Goal: Task Accomplishment & Management: Manage account settings

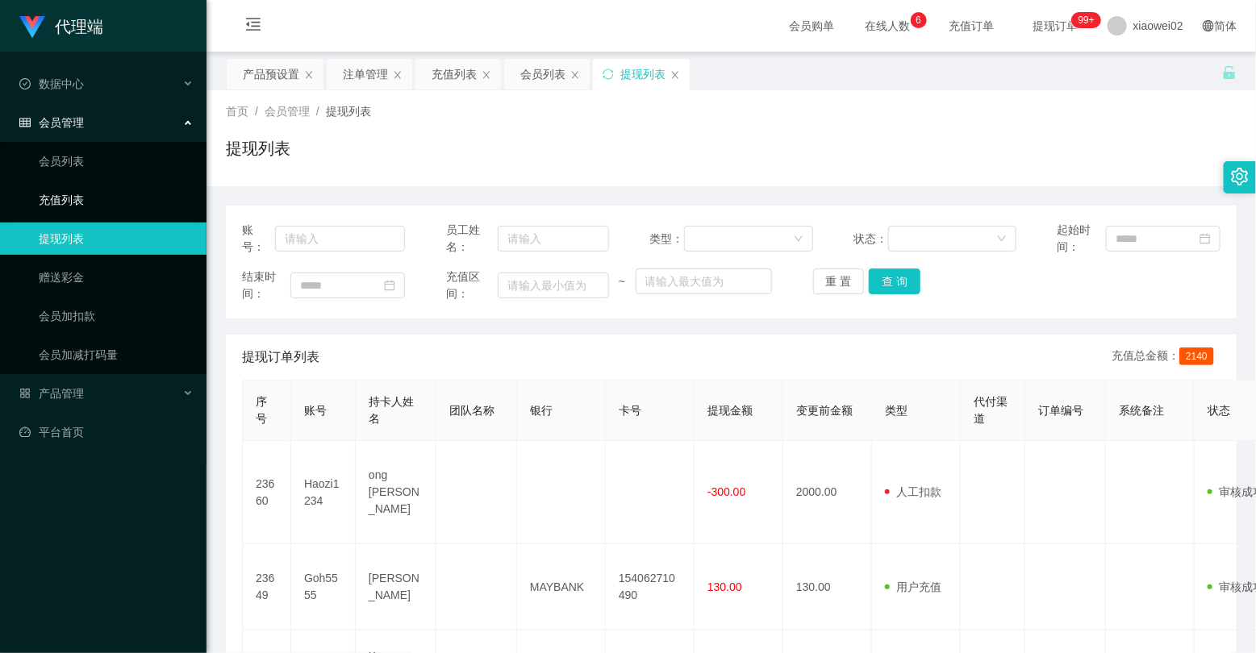
click at [59, 203] on link "充值列表" at bounding box center [116, 200] width 155 height 32
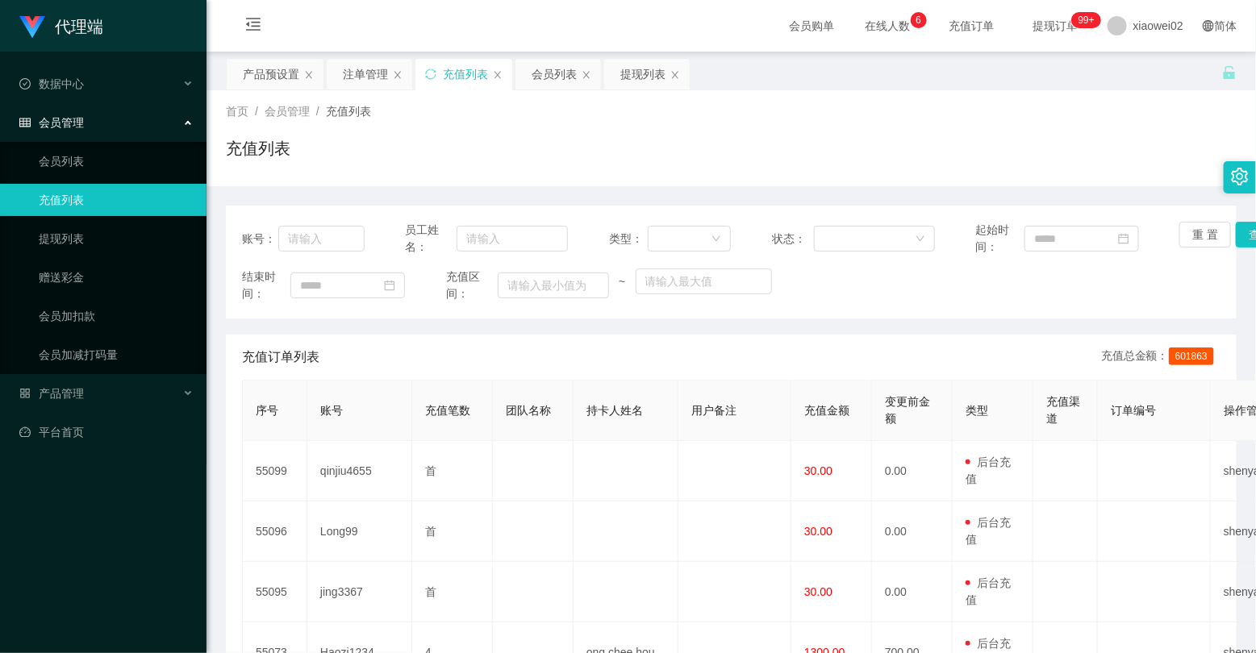
click at [14, 562] on div "代理端 数据中心 会员管理 会员列表 充值列表 提现列表 赠送彩金 会员加扣款 会员加减打码量 产品管理 平台首页" at bounding box center [103, 326] width 206 height 653
click at [29, 528] on div "代理端 数据中心 会员管理 会员列表 充值列表 提现列表 赠送彩金 会员加扣款 会员加减打码量 产品管理 平台首页" at bounding box center [103, 326] width 206 height 653
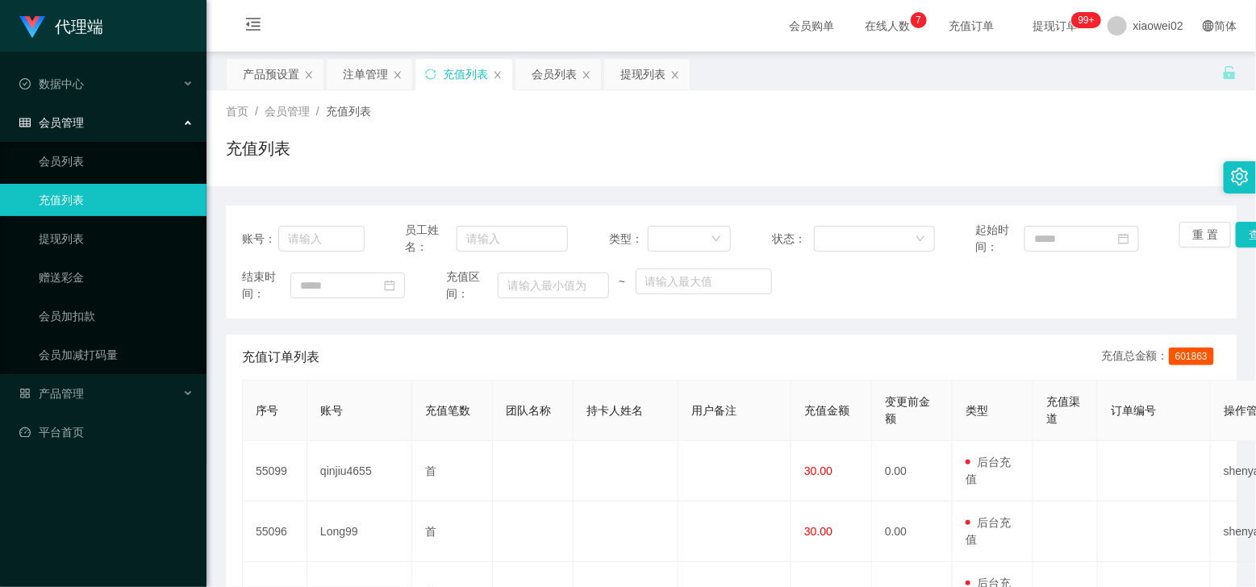
click at [26, 521] on div "代理端 数据中心 会员管理 会员列表 充值列表 提现列表 赠送彩金 会员加扣款 会员加减打码量 产品管理 平台首页" at bounding box center [103, 293] width 206 height 587
click at [70, 388] on span "产品管理" at bounding box center [51, 393] width 65 height 13
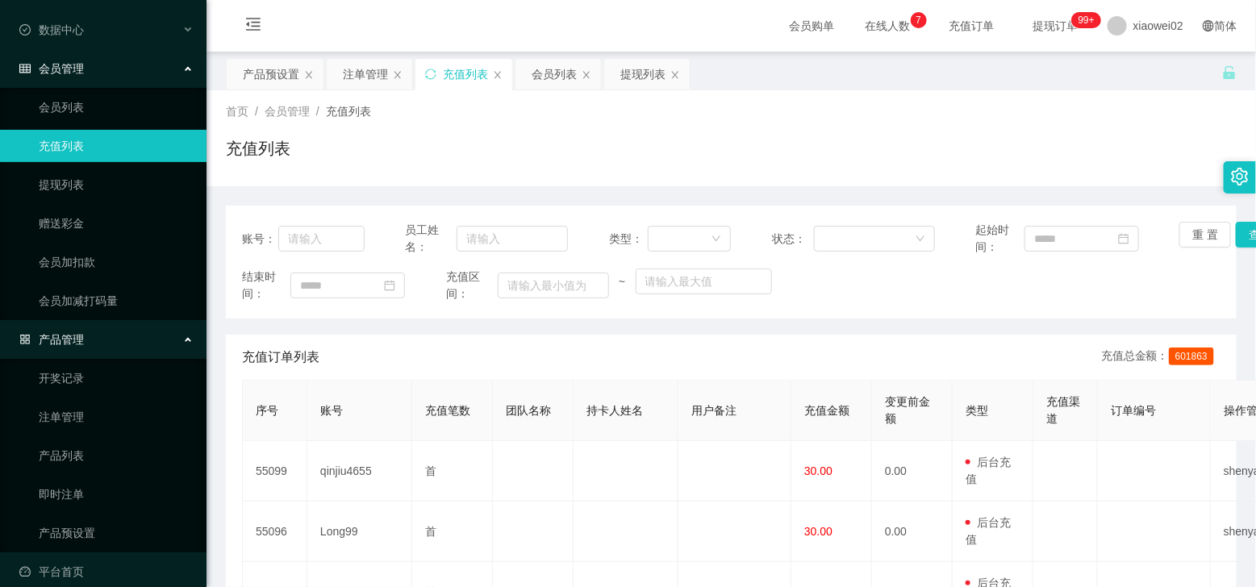
scroll to position [70, 0]
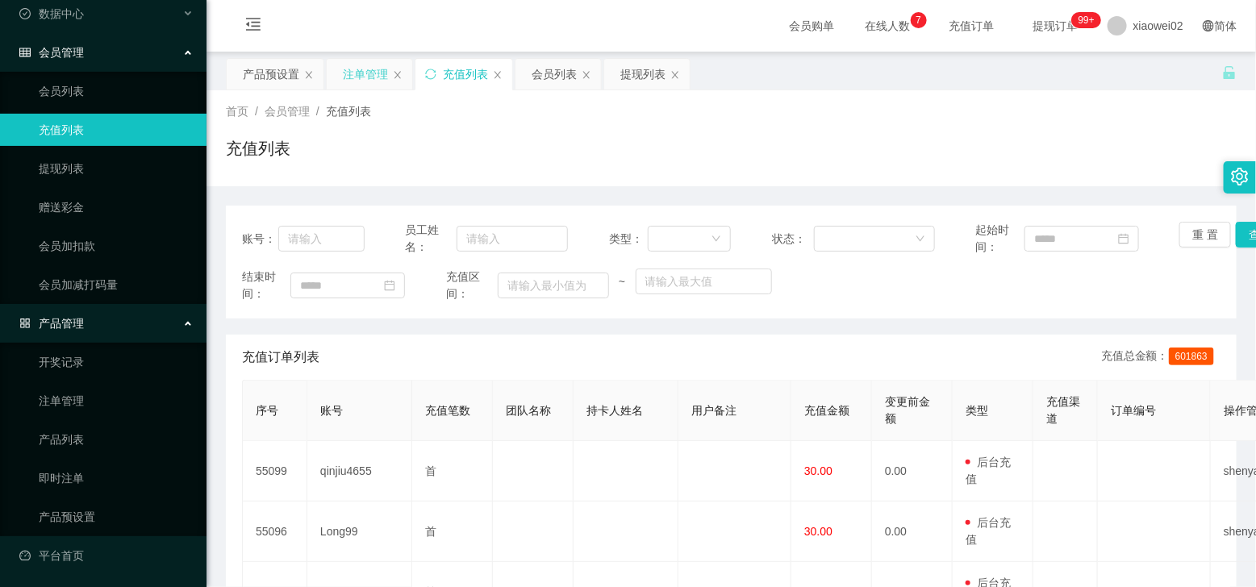
click at [349, 69] on div "注单管理" at bounding box center [365, 74] width 45 height 31
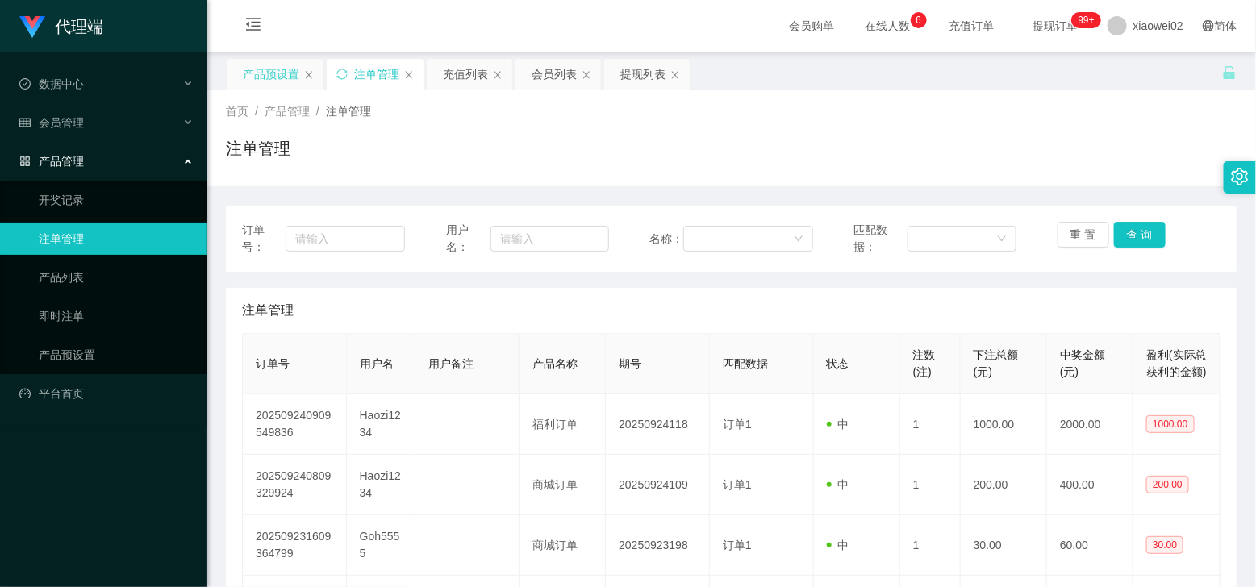
click at [277, 75] on div "产品预设置" at bounding box center [271, 74] width 56 height 31
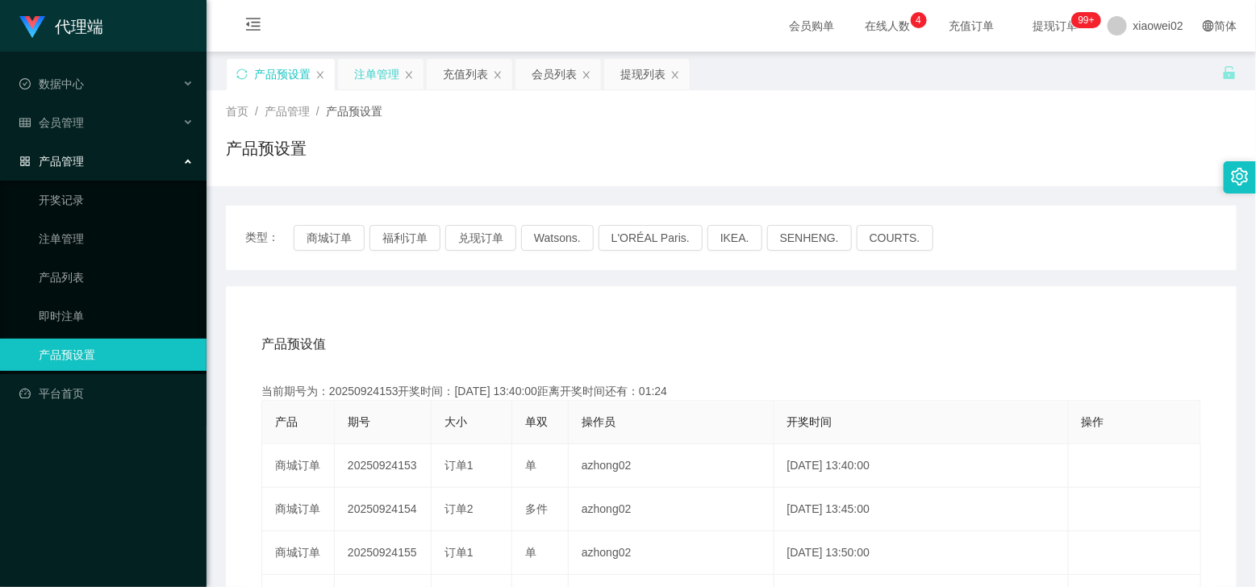
click at [377, 78] on div "注单管理" at bounding box center [376, 74] width 45 height 31
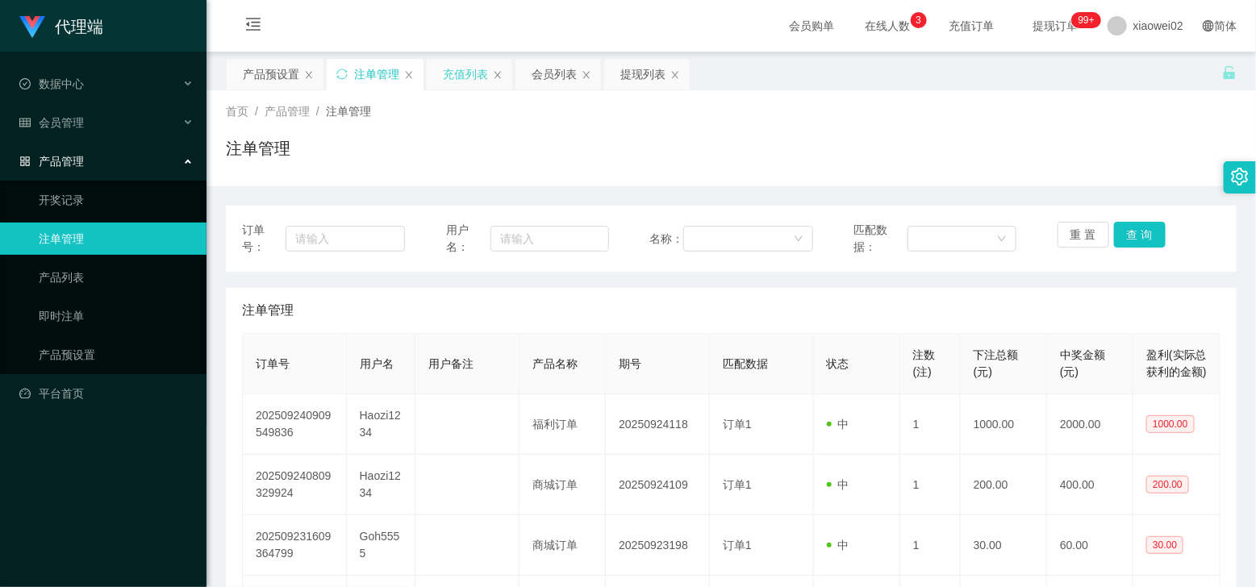
click at [469, 75] on div "充值列表" at bounding box center [465, 74] width 45 height 31
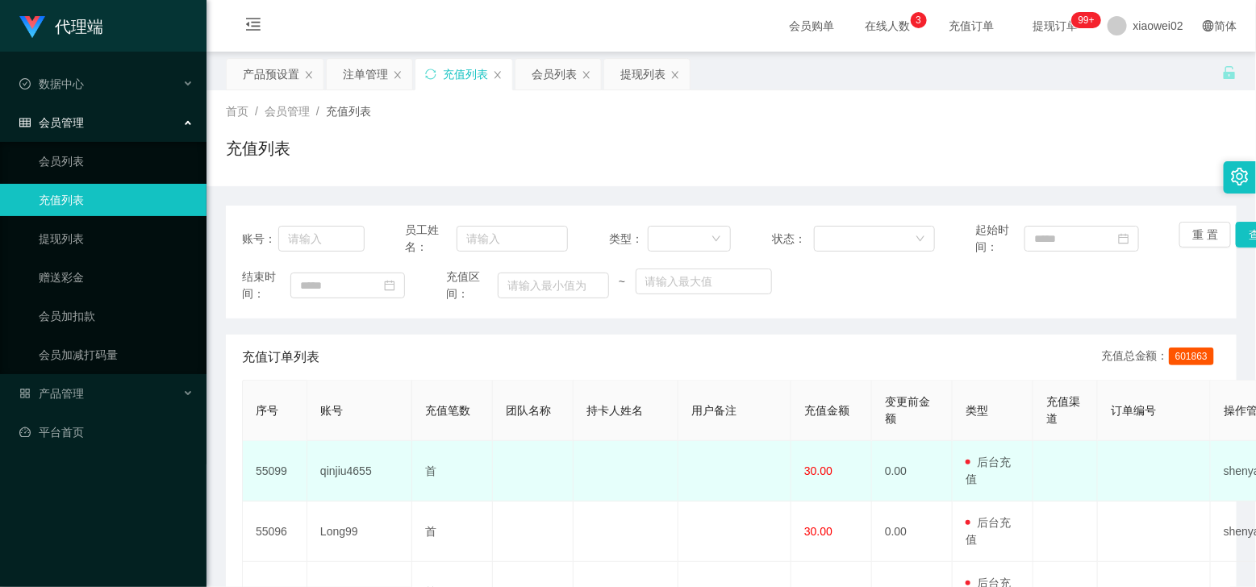
click at [337, 472] on td "qinjiu4655" at bounding box center [359, 471] width 105 height 60
copy td "qinjiu4655"
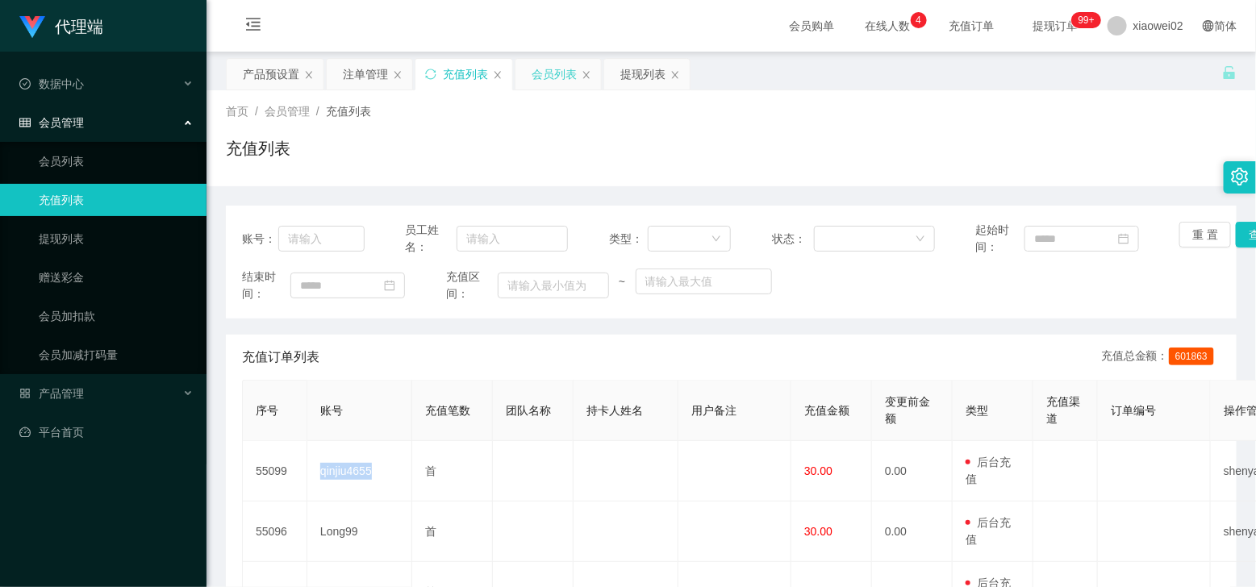
click at [546, 73] on div "会员列表" at bounding box center [553, 74] width 45 height 31
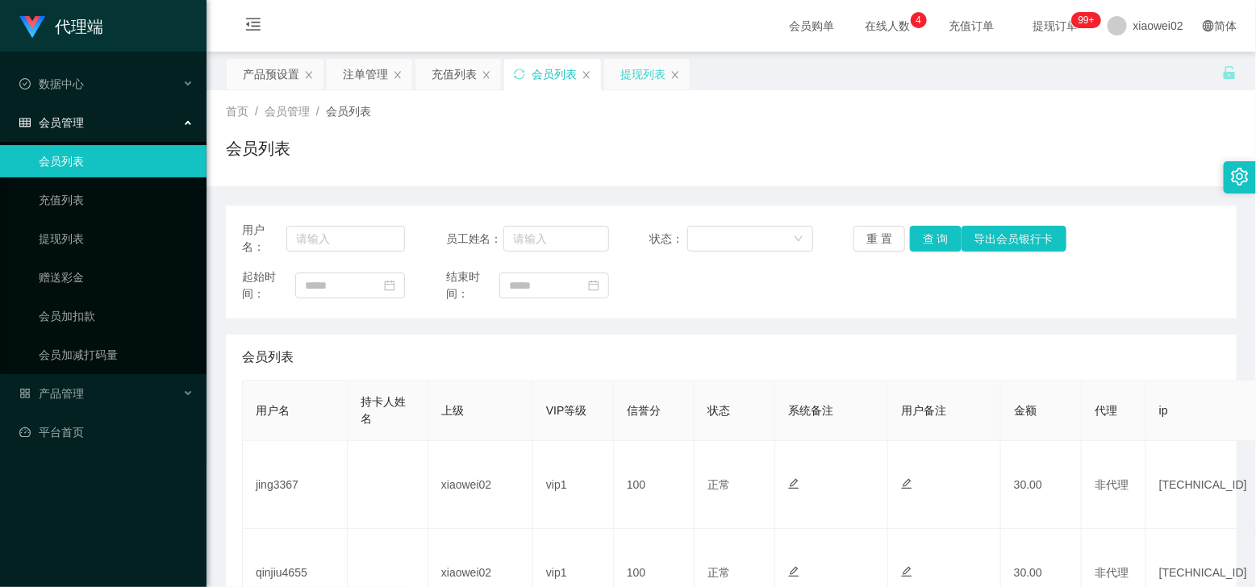
click at [634, 73] on div "提现列表" at bounding box center [642, 74] width 45 height 31
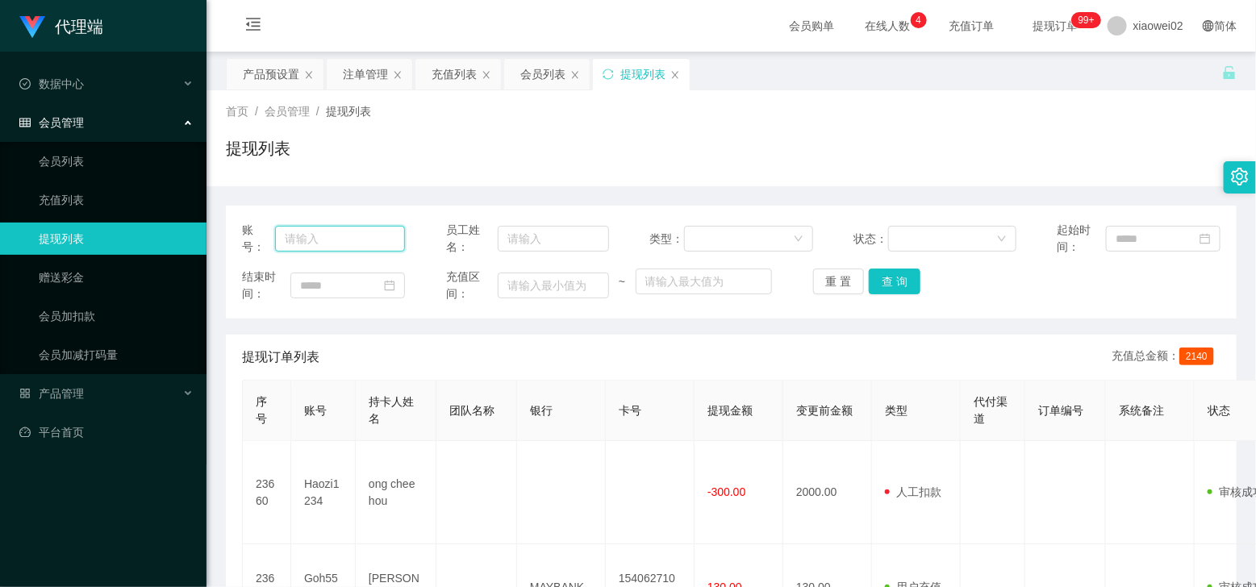
click at [327, 240] on input "text" at bounding box center [340, 239] width 130 height 26
paste input "qinjiu4655"
type input "qinjiu4655"
click at [890, 277] on button "查 询" at bounding box center [895, 282] width 52 height 26
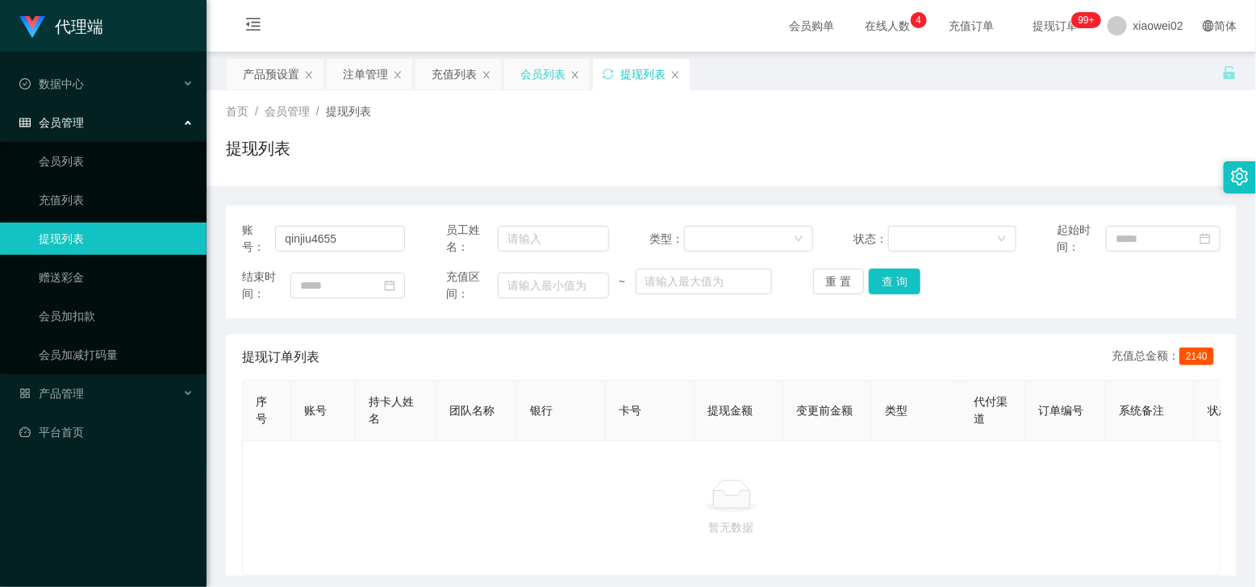
click at [538, 77] on div "会员列表" at bounding box center [542, 74] width 45 height 31
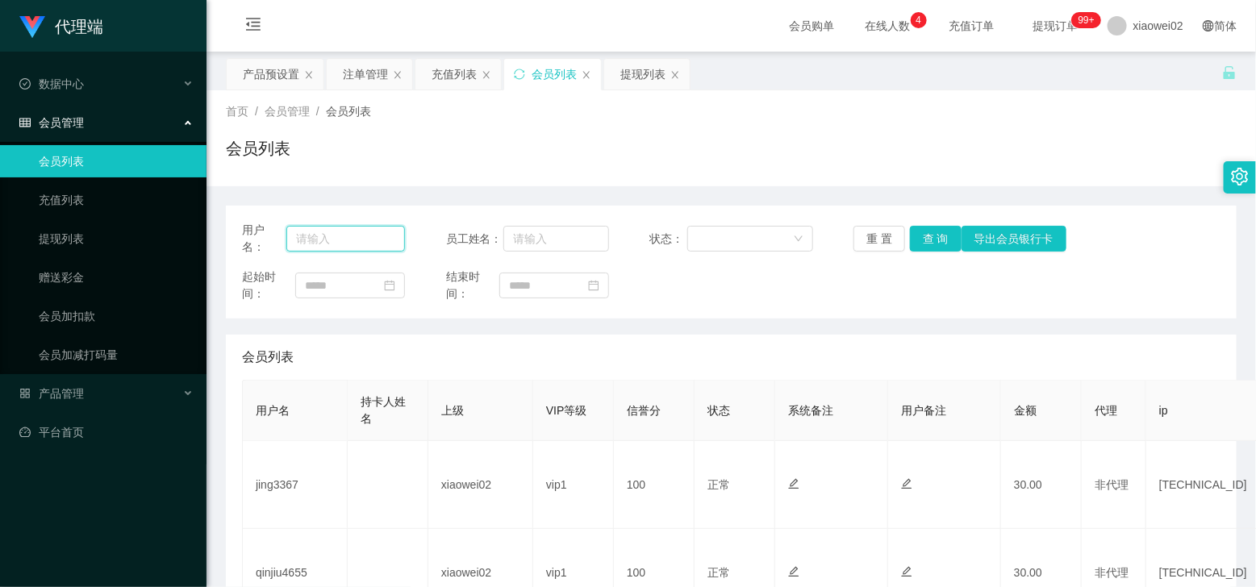
click at [348, 242] on input "text" at bounding box center [345, 239] width 119 height 26
paste input "qinjiu4655"
type input "qinjiu4655"
click at [931, 235] on button "查 询" at bounding box center [936, 239] width 52 height 26
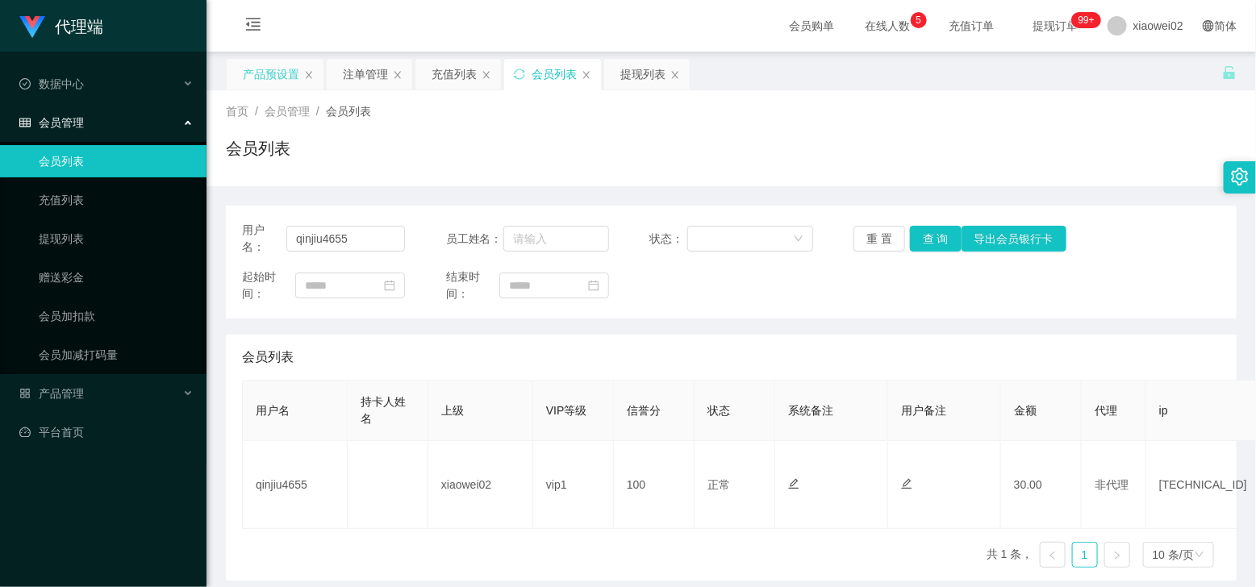
click at [282, 77] on div "产品预设置" at bounding box center [271, 74] width 56 height 31
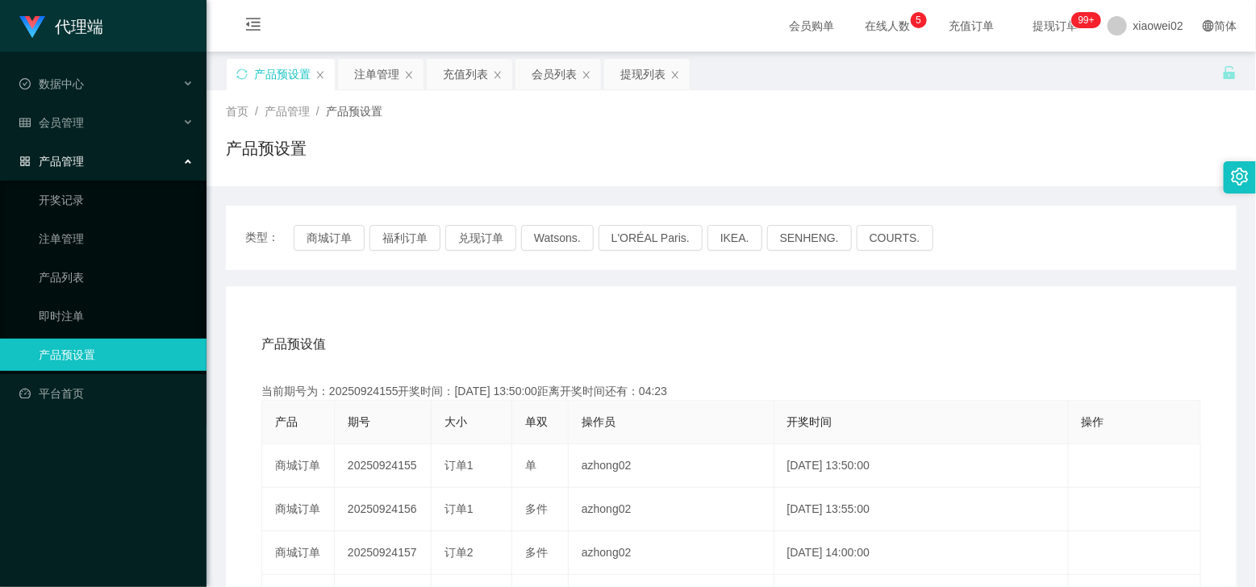
click at [369, 77] on div "注单管理" at bounding box center [376, 74] width 45 height 31
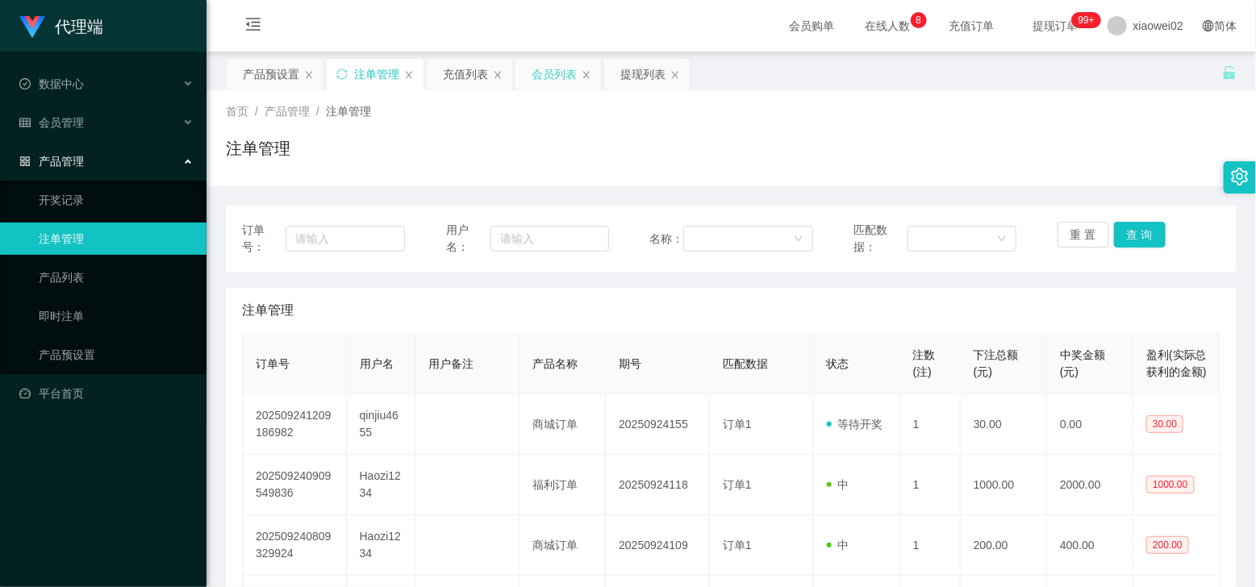
click at [562, 75] on div "会员列表" at bounding box center [553, 74] width 45 height 31
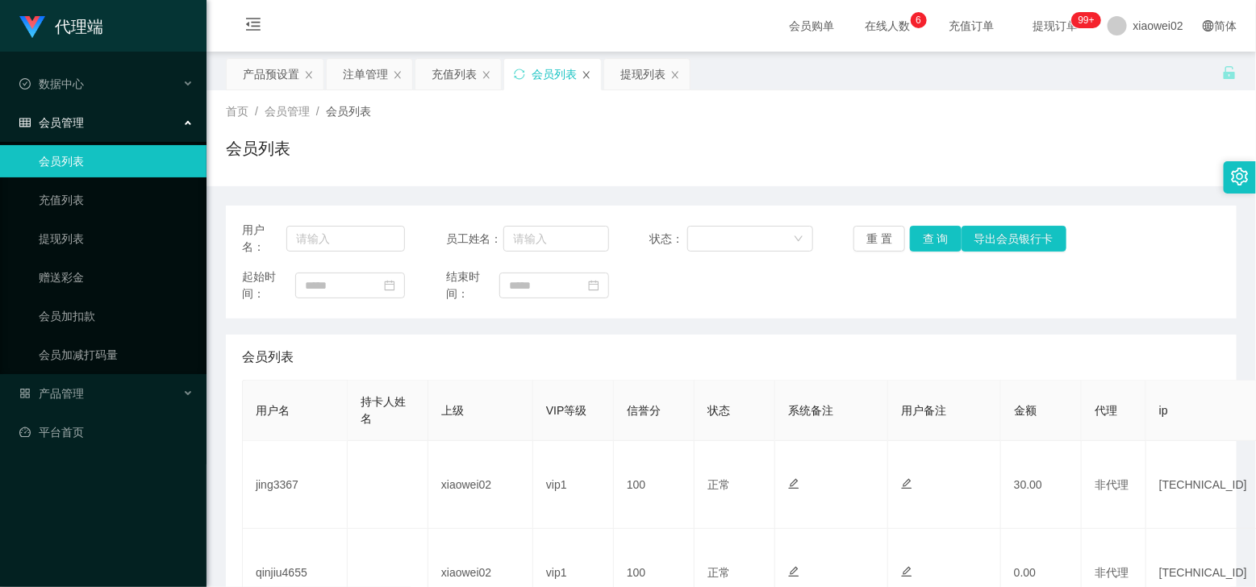
click at [586, 73] on icon "图标: close" at bounding box center [586, 75] width 10 height 10
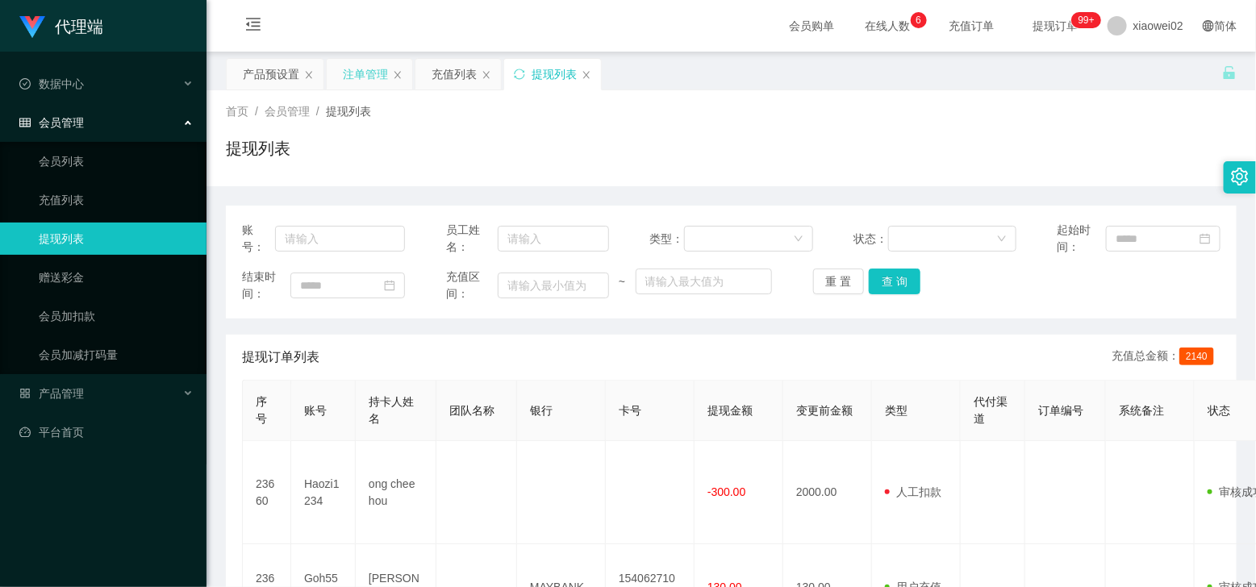
click at [357, 75] on div "注单管理" at bounding box center [365, 74] width 45 height 31
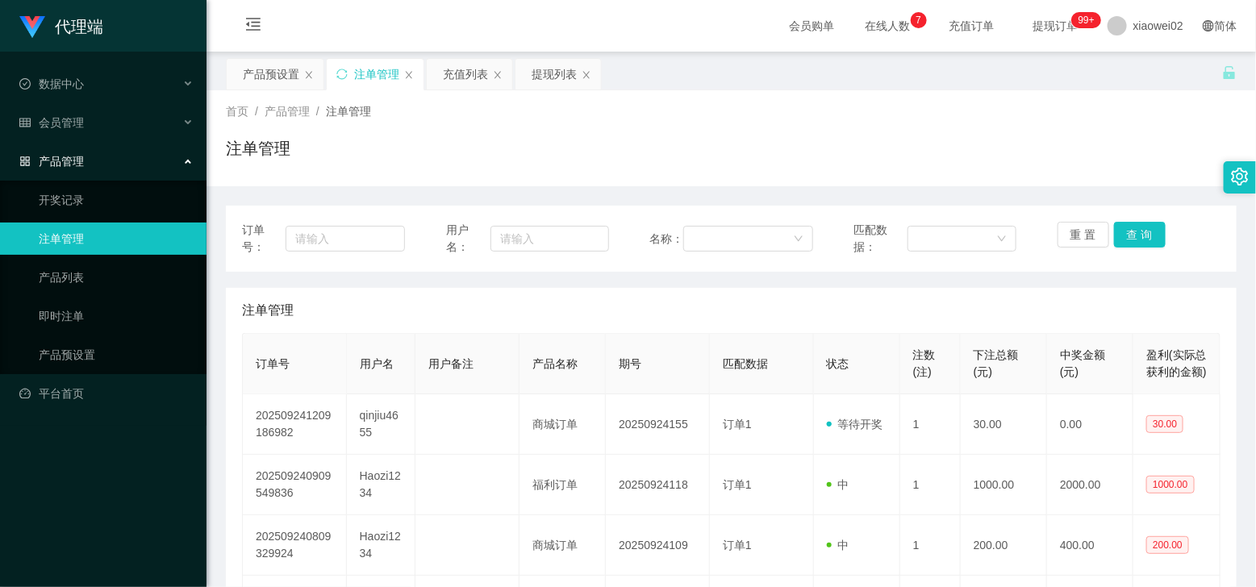
click at [38, 513] on div "代理端 数据中心 会员管理 会员列表 充值列表 提现列表 赠送彩金 会员加扣款 会员加减打码量 产品管理 开奖记录 注单管理 产品列表 即时注单 产品预设置 …" at bounding box center [103, 293] width 206 height 587
click at [1140, 145] on div "注单管理" at bounding box center [731, 154] width 1011 height 37
click at [458, 73] on div "充值列表" at bounding box center [465, 74] width 45 height 31
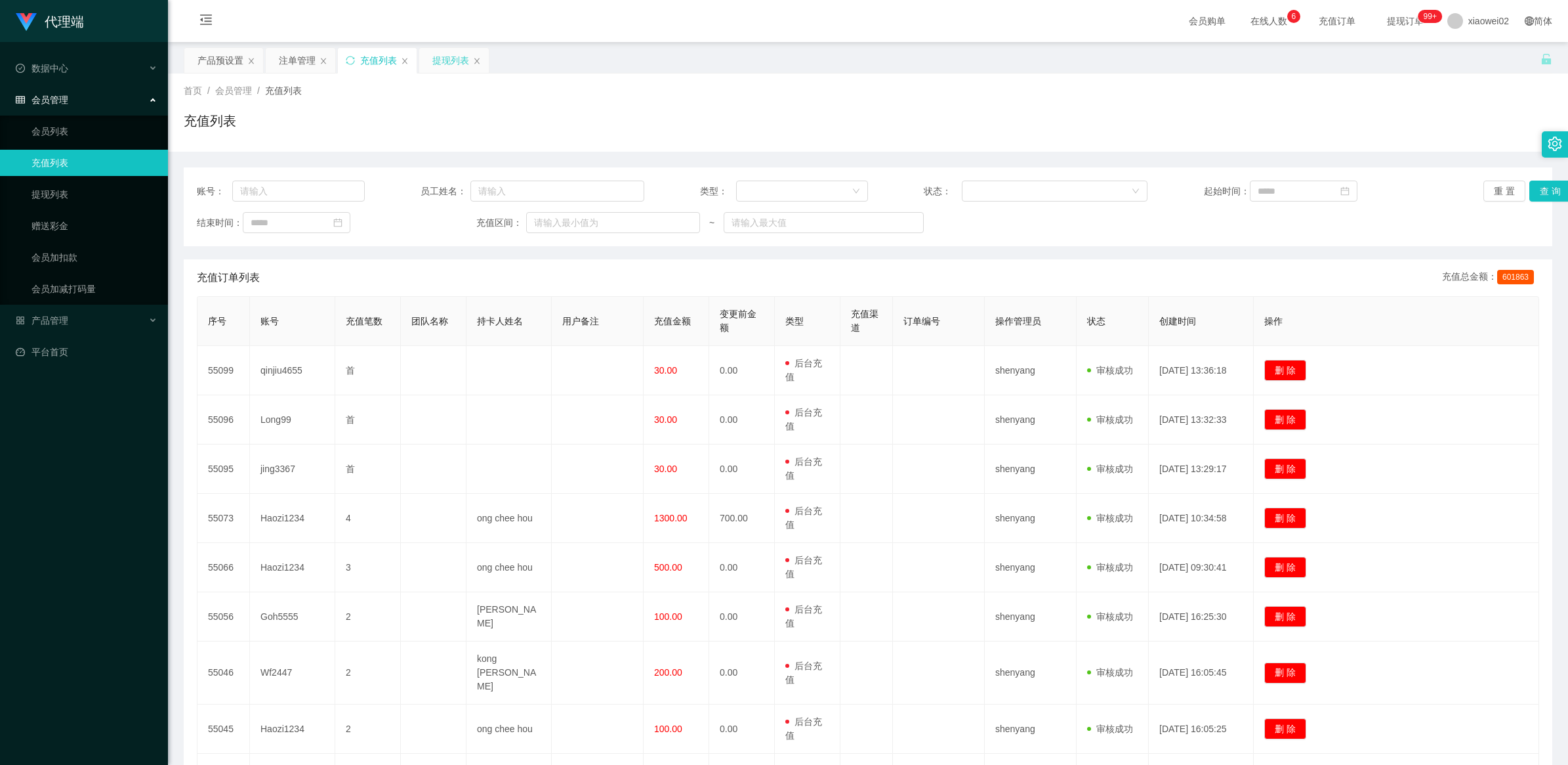
click at [444, 55] on div "提现列表" at bounding box center [450, 60] width 37 height 25
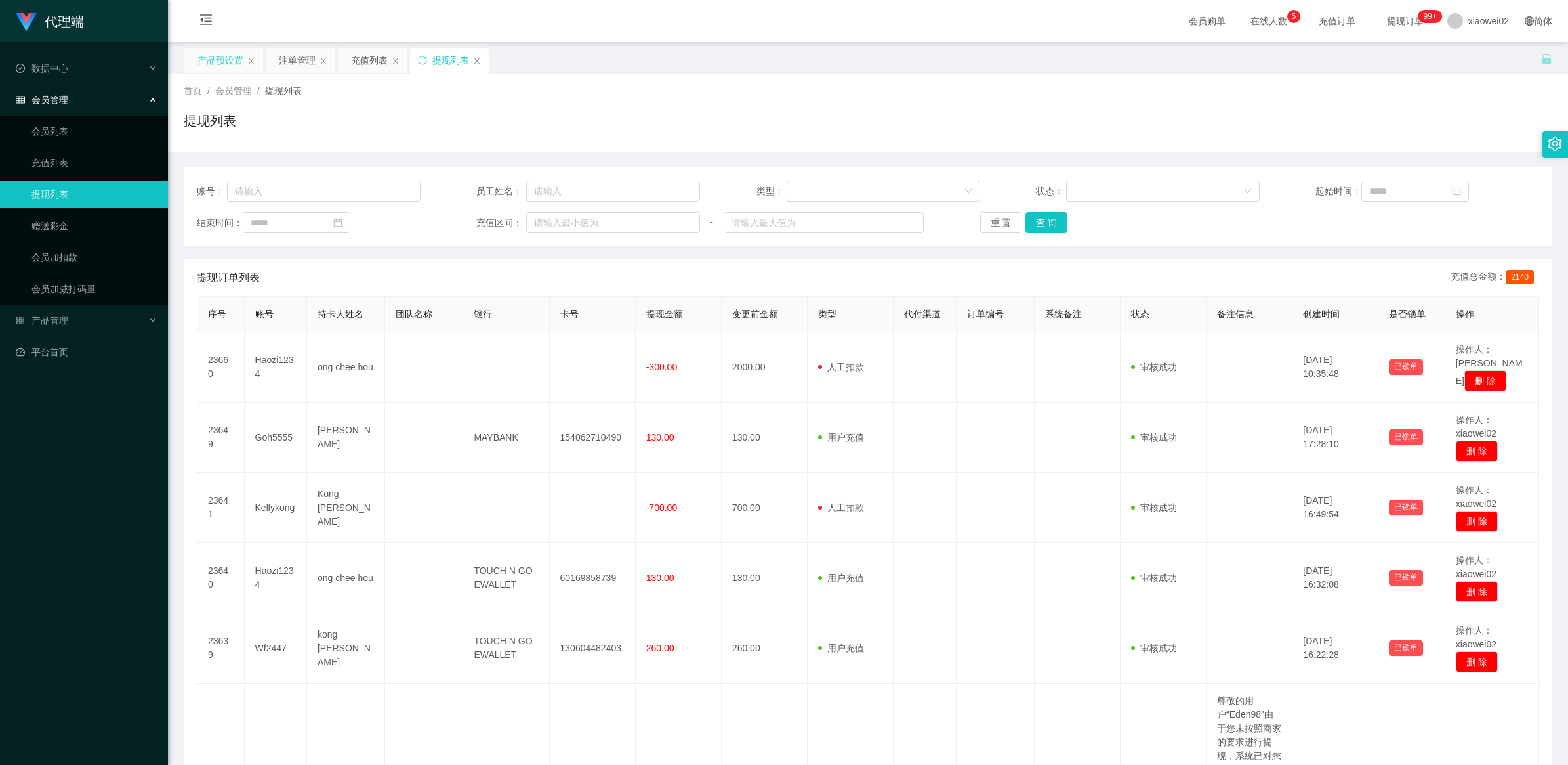
click at [223, 61] on div "产品预设置" at bounding box center [221, 60] width 46 height 25
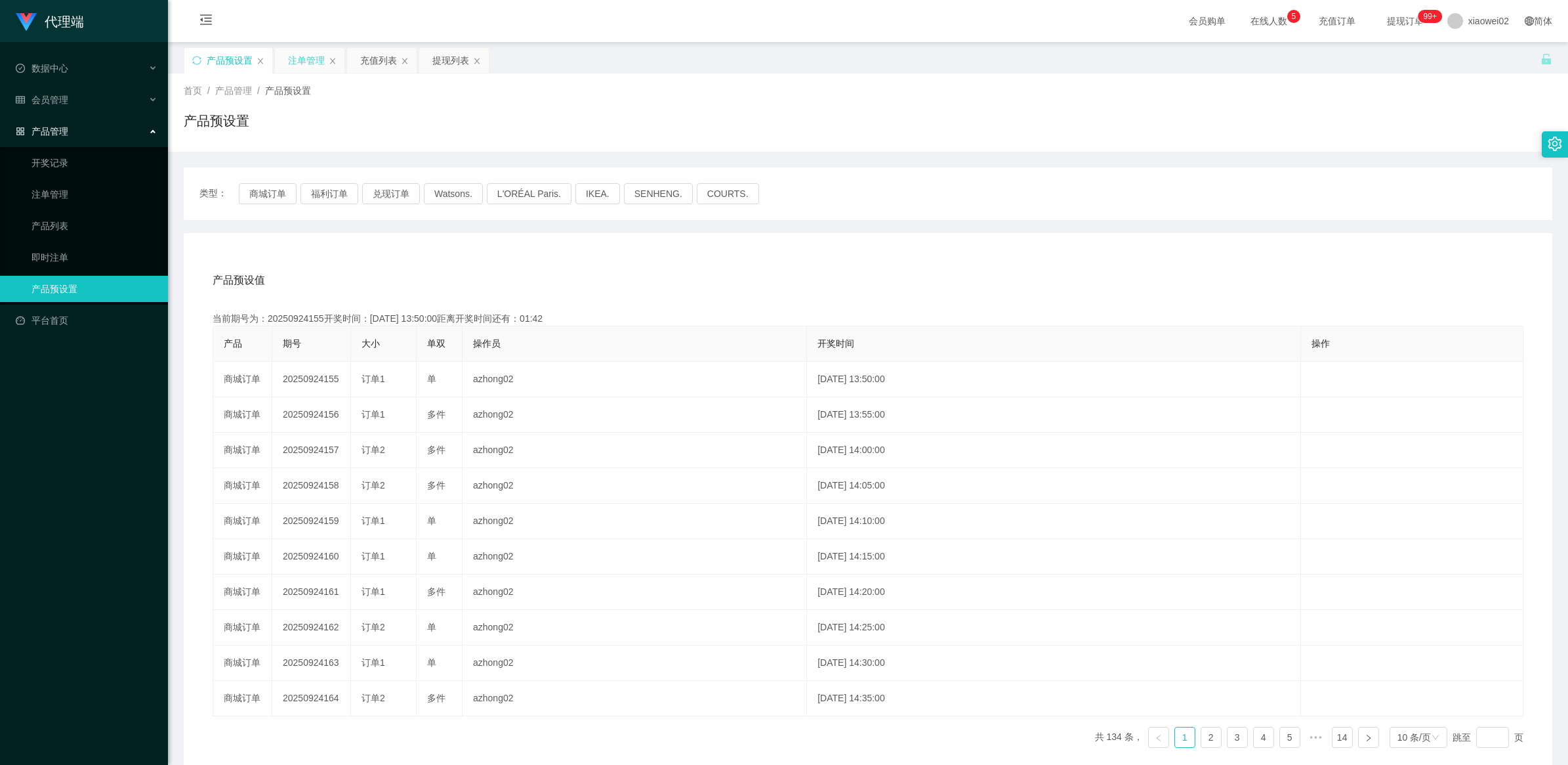
click at [305, 61] on div "注单管理" at bounding box center [306, 60] width 37 height 25
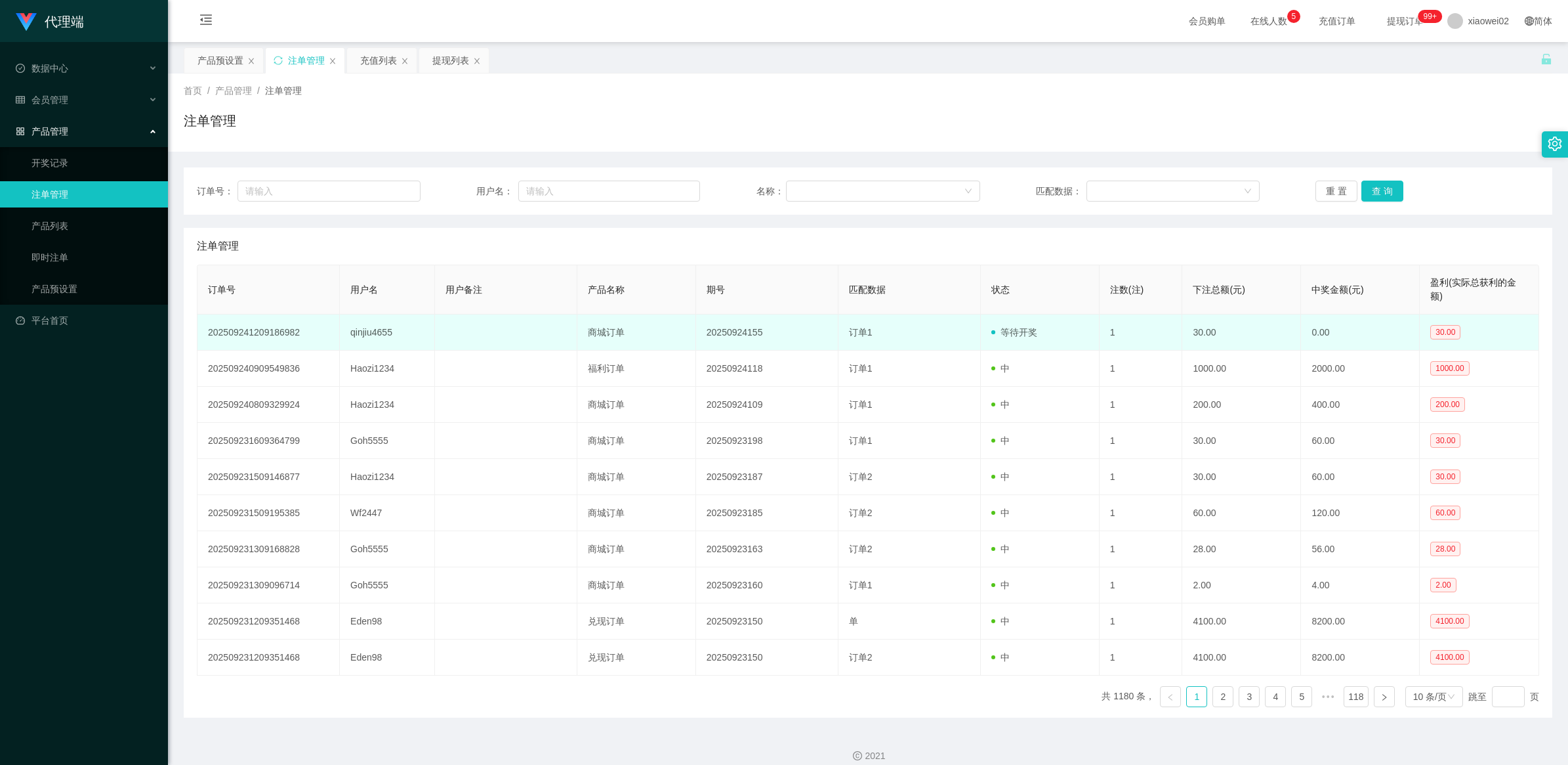
click at [373, 327] on td "qinjiu4655" at bounding box center [387, 332] width 95 height 36
copy td "qinjiu4655"
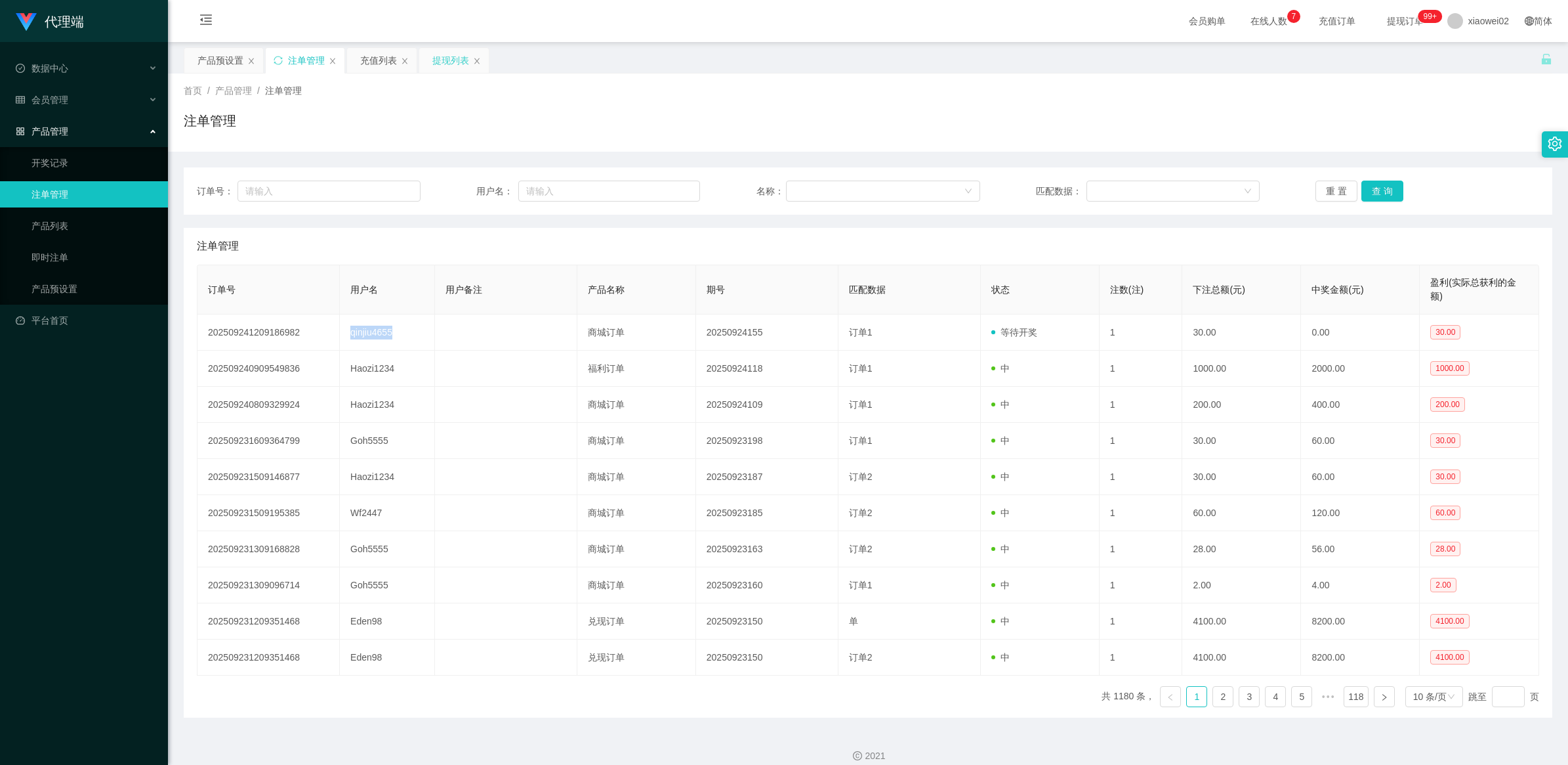
click at [446, 54] on div "提现列表" at bounding box center [450, 60] width 37 height 25
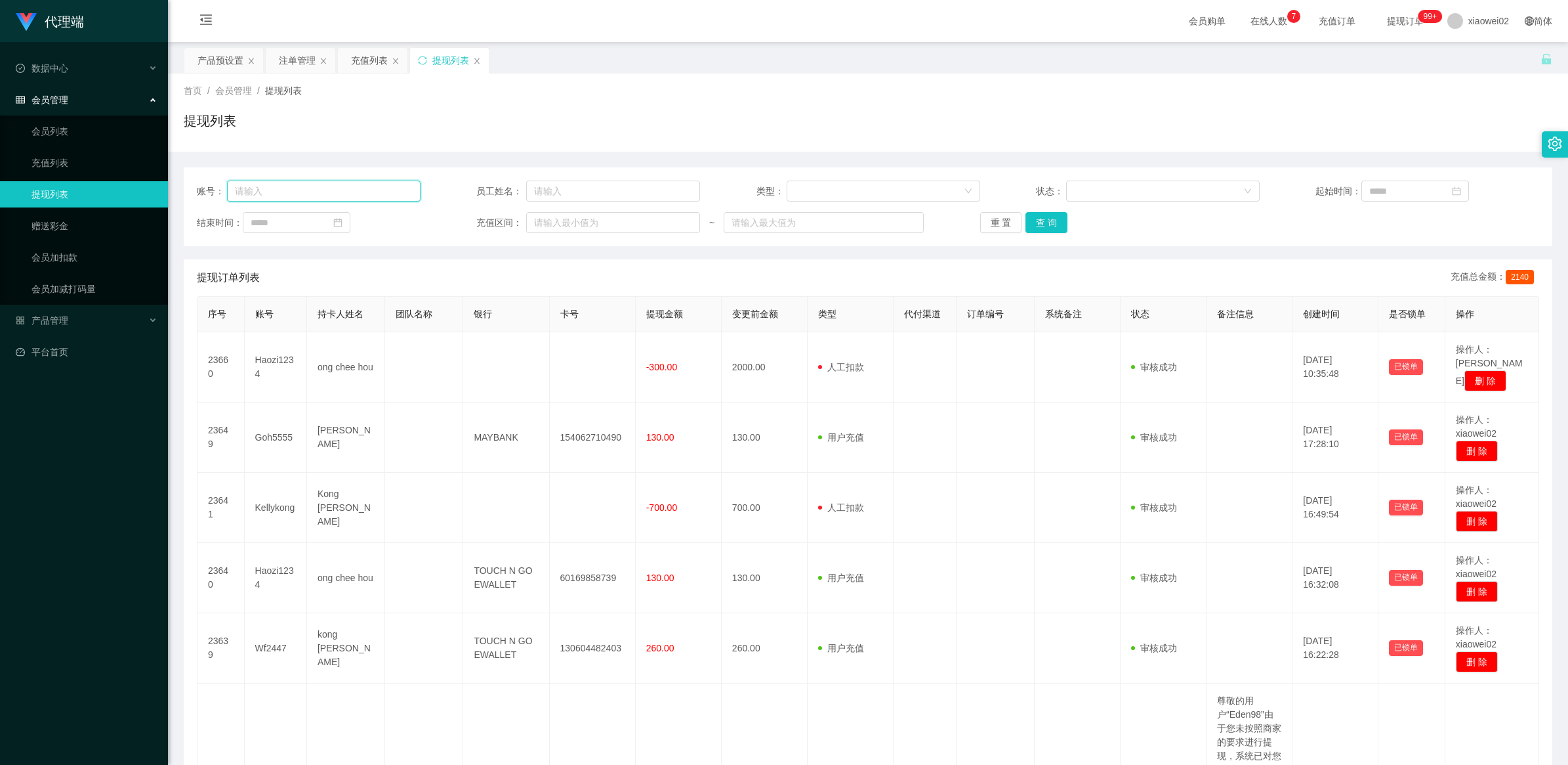
click at [324, 198] on input "text" at bounding box center [324, 191] width 194 height 21
paste input "qinjiu4655"
type input "qinjiu4655"
click at [1021, 223] on button "查 询" at bounding box center [1047, 222] width 42 height 21
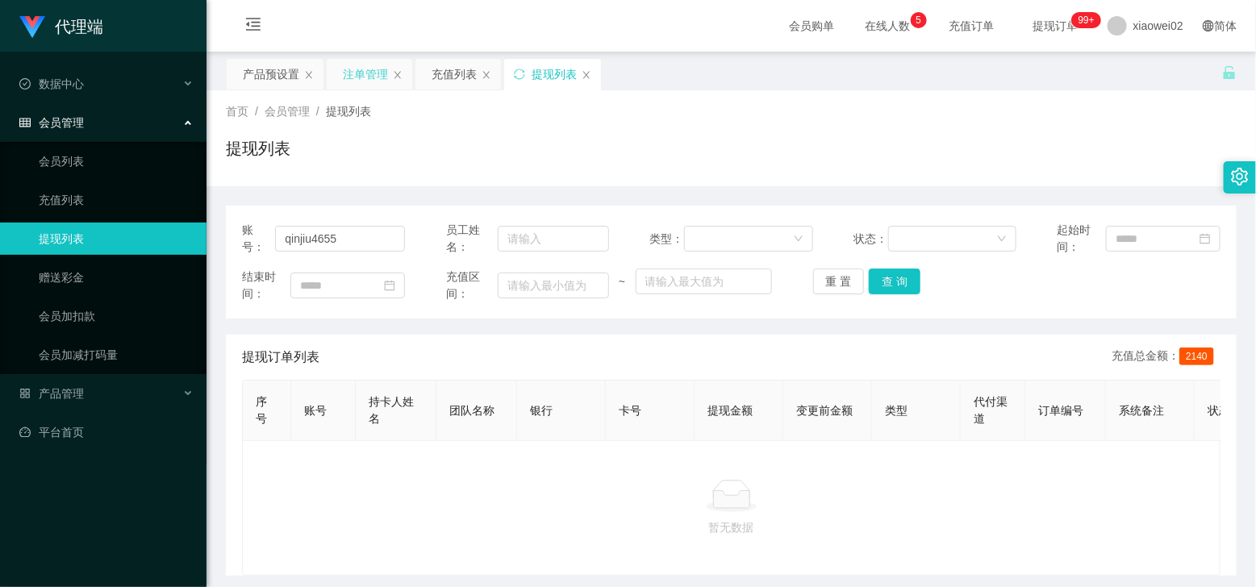
click at [371, 67] on div "注单管理" at bounding box center [365, 74] width 45 height 31
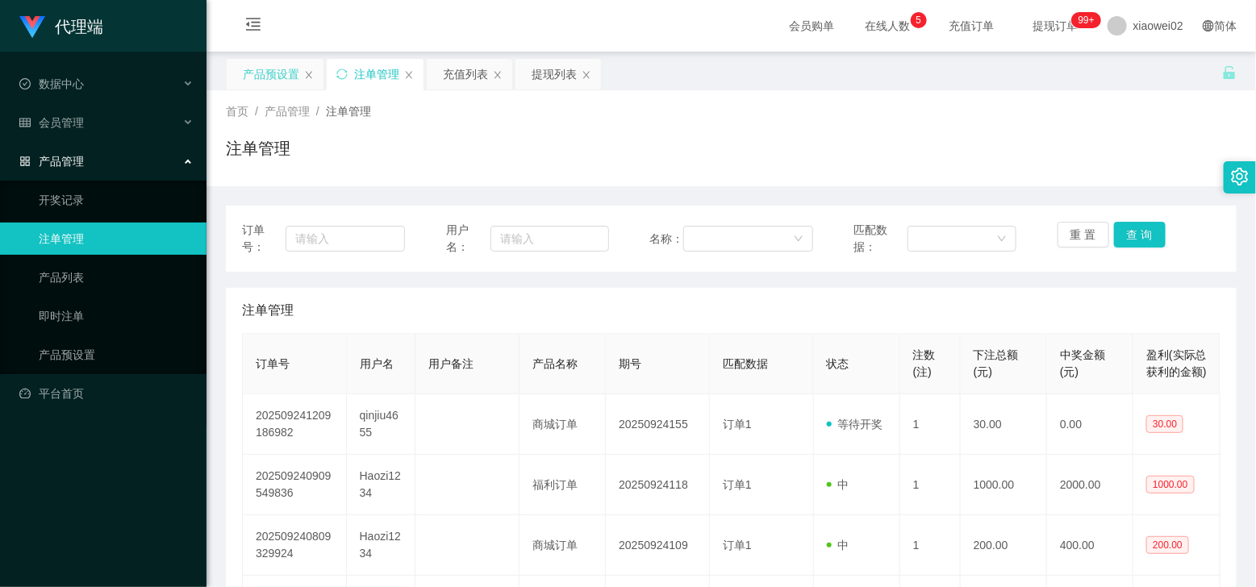
click at [267, 73] on div "产品预设置" at bounding box center [271, 74] width 56 height 31
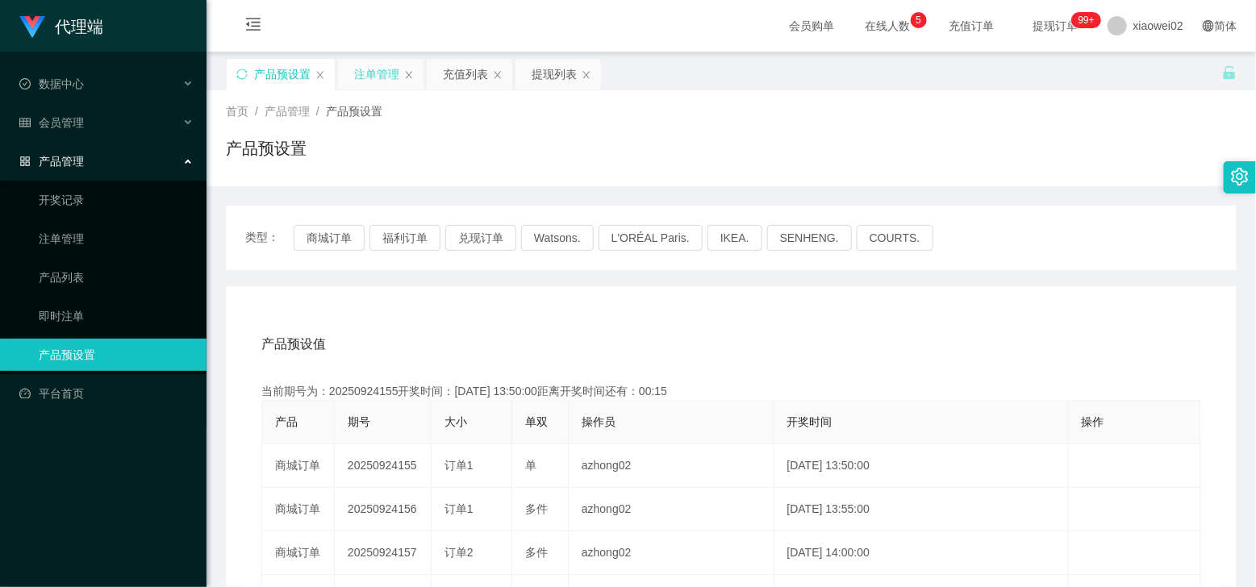
click at [373, 77] on div "注单管理" at bounding box center [376, 74] width 45 height 31
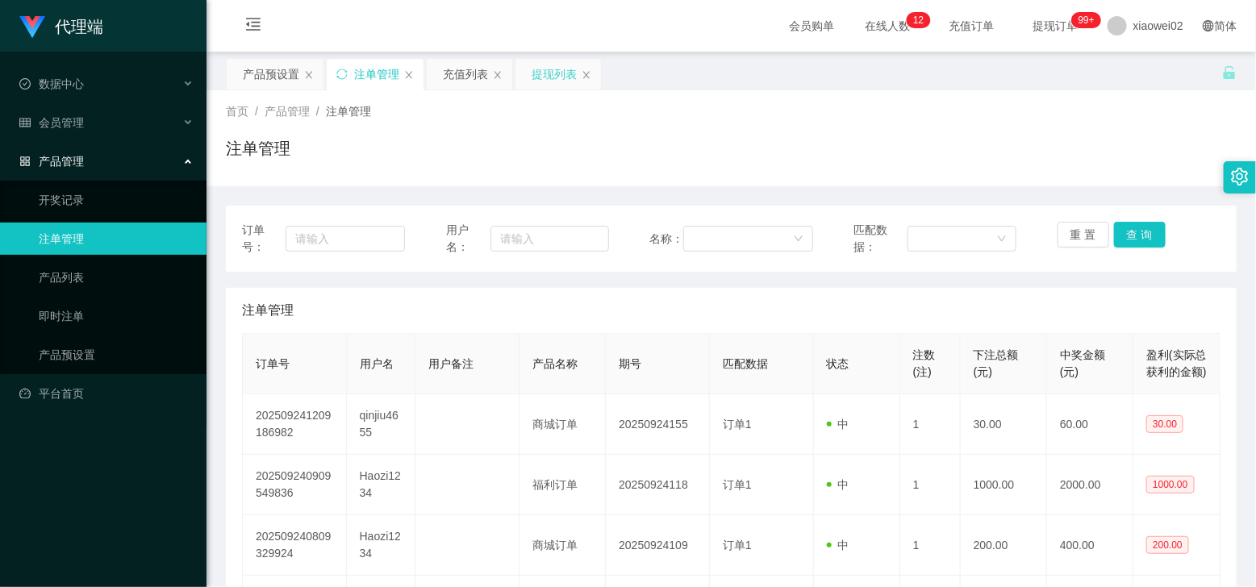
click at [548, 77] on div "提现列表" at bounding box center [553, 74] width 45 height 31
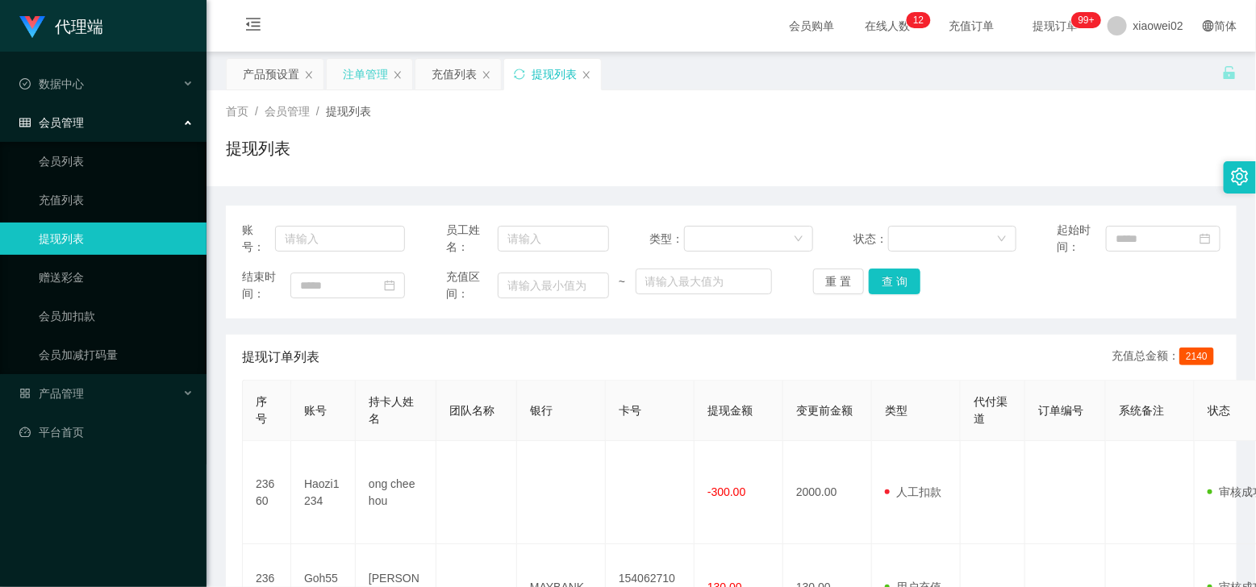
click at [359, 79] on div "注单管理" at bounding box center [365, 74] width 45 height 31
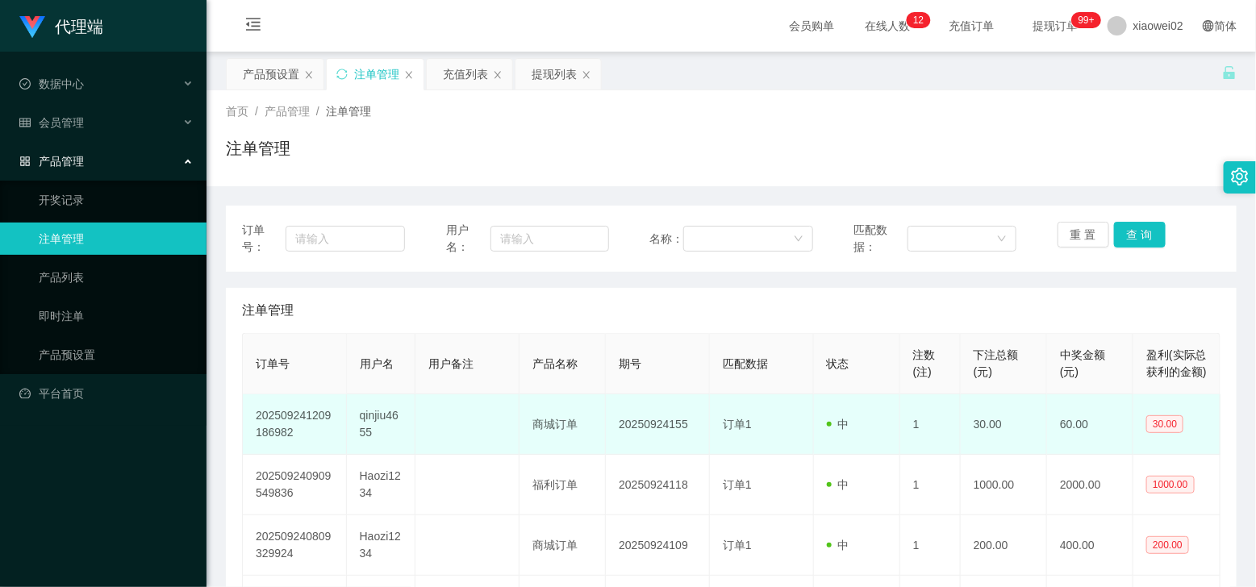
click at [373, 440] on td "qinjiu4655" at bounding box center [381, 424] width 69 height 60
click at [372, 437] on td "qinjiu4655" at bounding box center [381, 424] width 69 height 60
copy td "qinjiu4655"
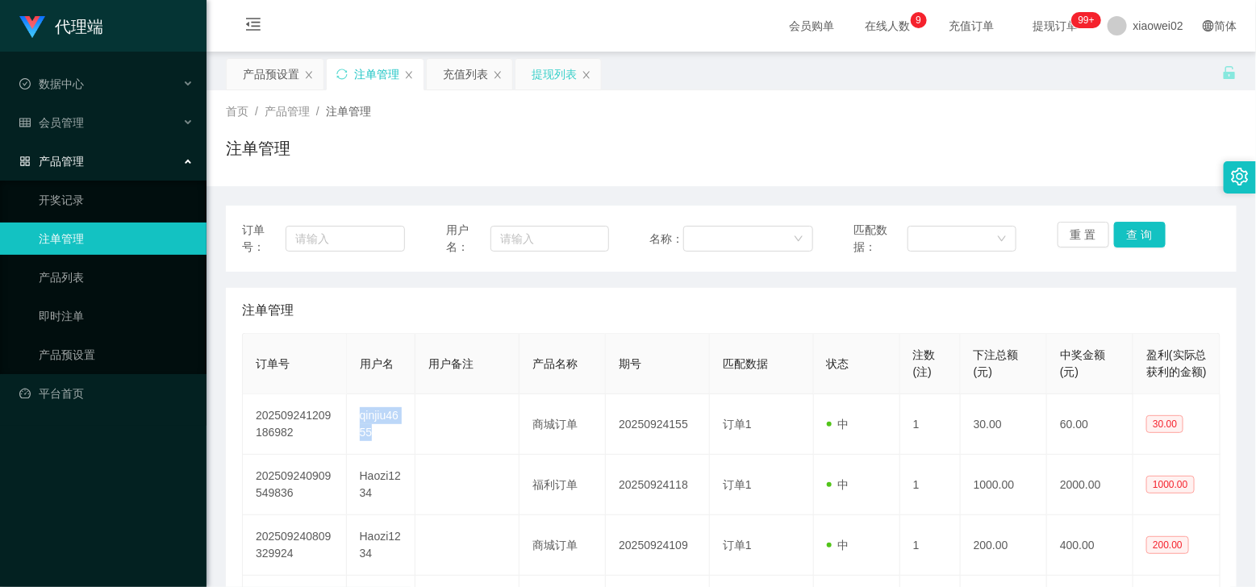
click at [534, 78] on div "提现列表" at bounding box center [553, 74] width 45 height 31
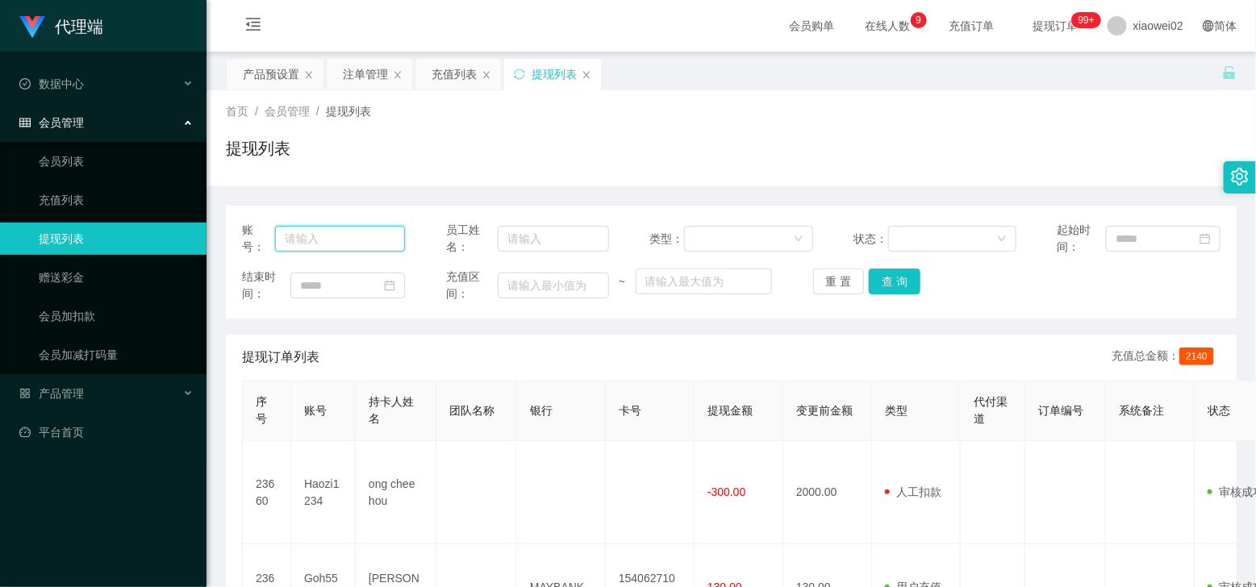
click at [356, 242] on input "text" at bounding box center [340, 239] width 130 height 26
paste input "qinjiu4655"
type input "qinjiu4655"
click at [884, 285] on button "查 询" at bounding box center [895, 282] width 52 height 26
click at [884, 285] on div "重 置 查 询" at bounding box center [894, 282] width 163 height 26
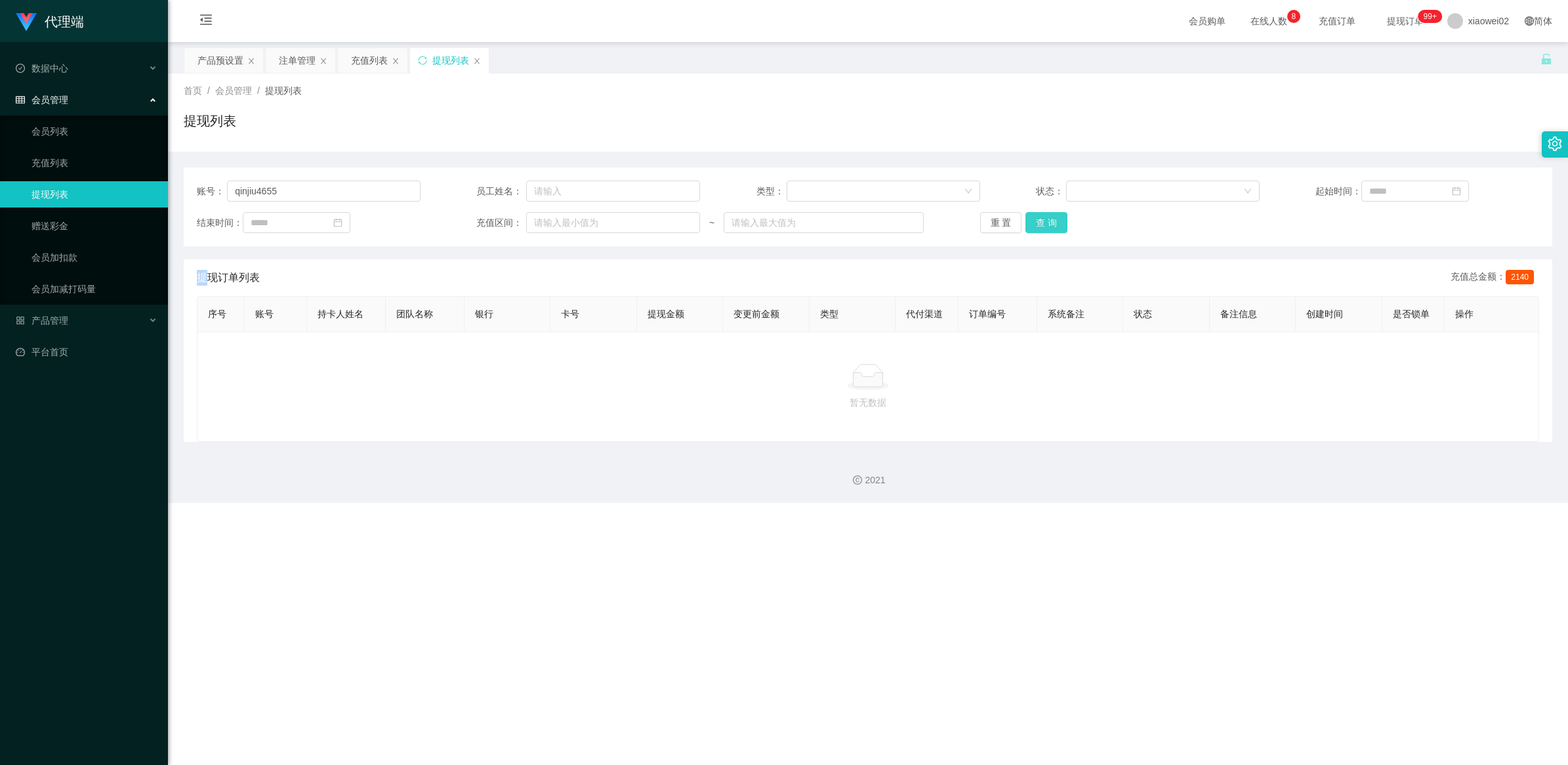
click at [1021, 220] on button "查 询" at bounding box center [1047, 222] width 42 height 21
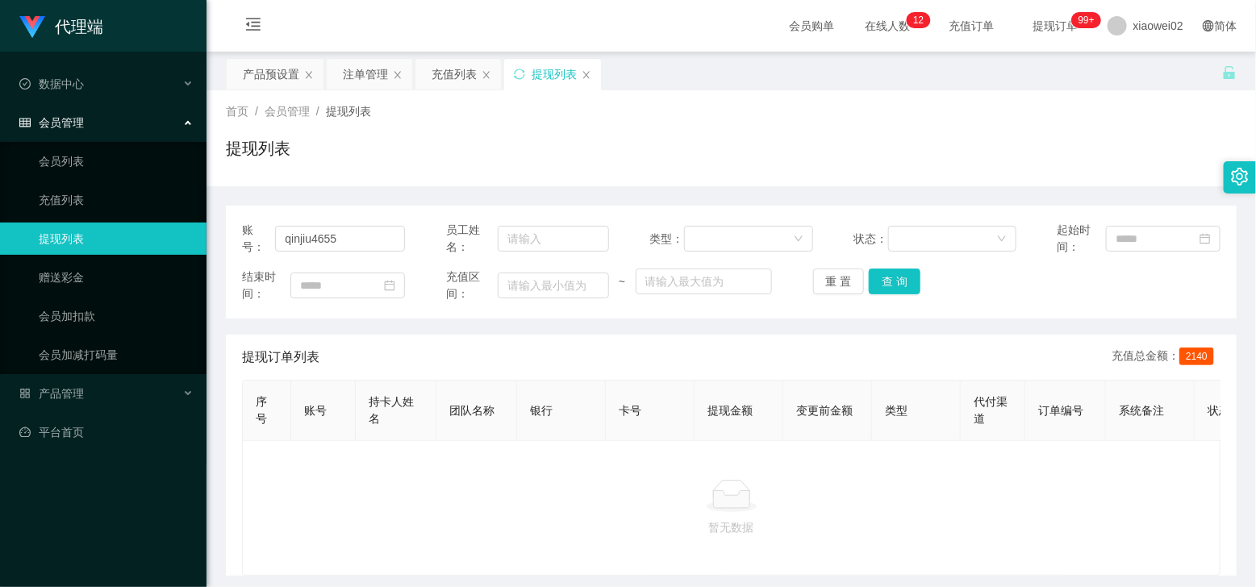
click at [22, 545] on div "代理端 数据中心 会员管理 会员列表 充值列表 提现列表 赠送彩金 会员加扣款 会员加减打码量 产品管理 开奖记录 注单管理 产品列表 即时注单 产品预设置 …" at bounding box center [103, 293] width 206 height 587
click at [1052, 528] on div "暂无数据" at bounding box center [731, 508] width 951 height 56
click at [356, 512] on div at bounding box center [731, 496] width 951 height 32
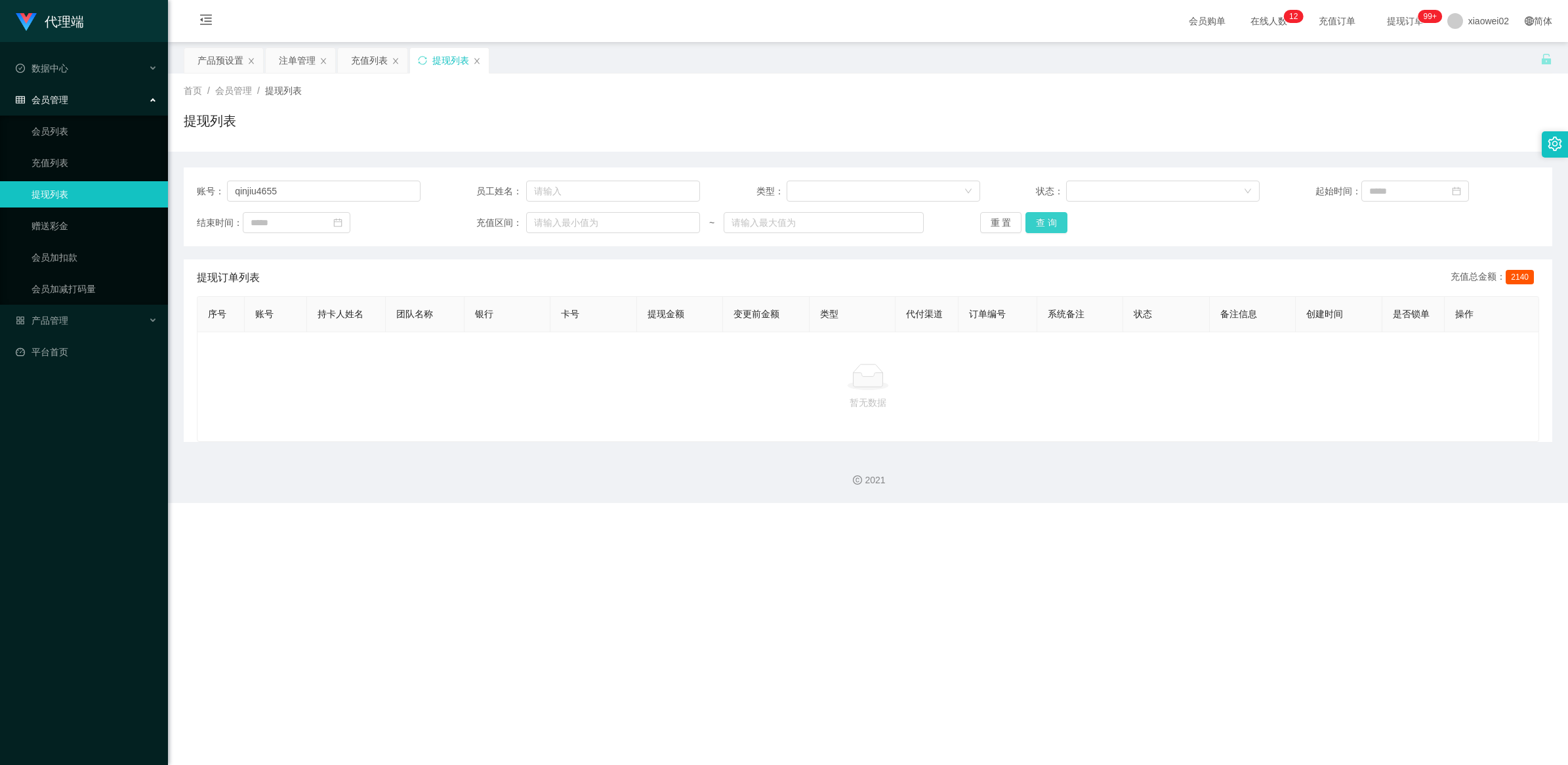
click at [1021, 220] on button "查 询" at bounding box center [1047, 222] width 42 height 21
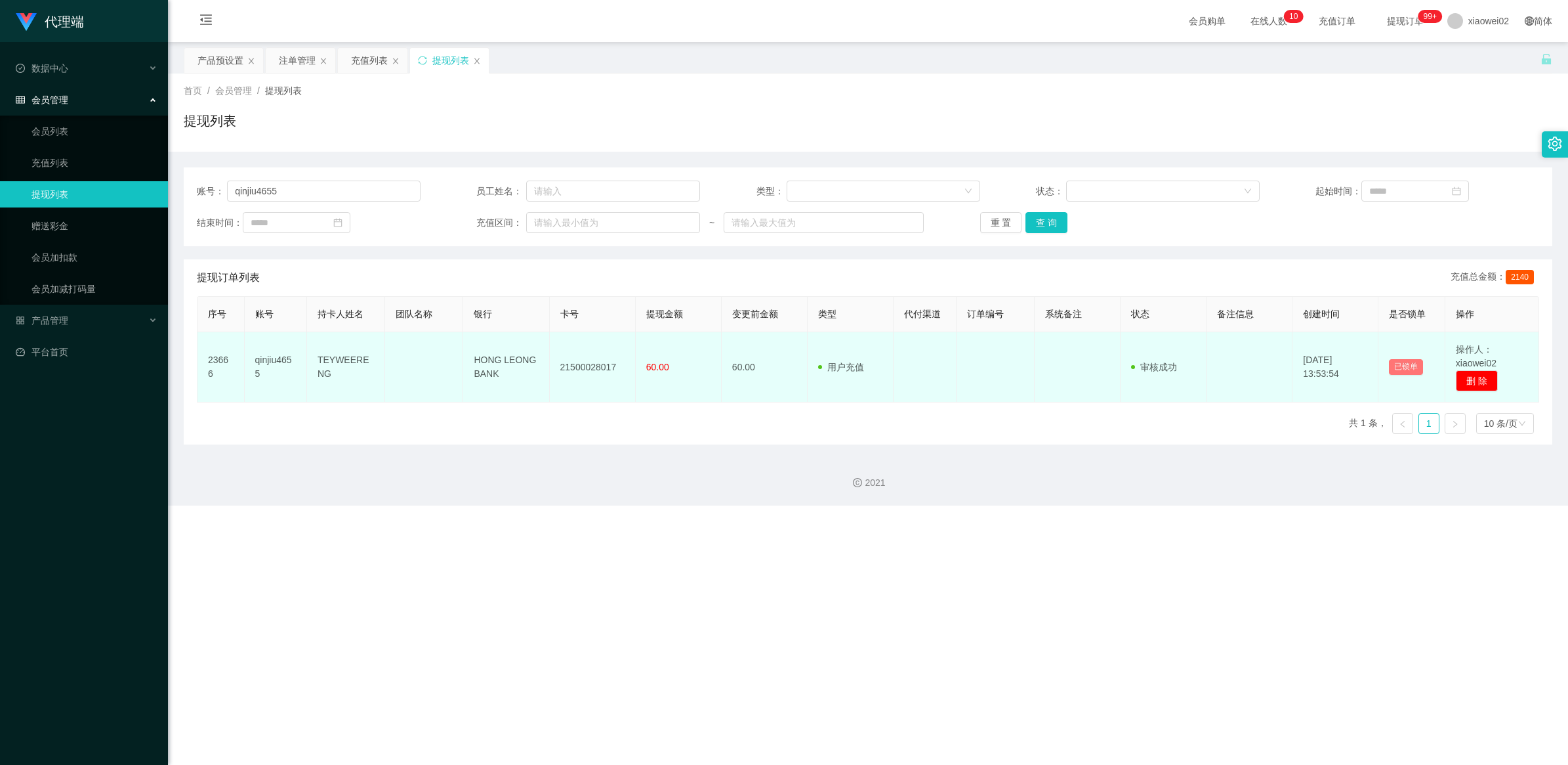
click at [1021, 368] on button "已锁单" at bounding box center [1406, 366] width 34 height 15
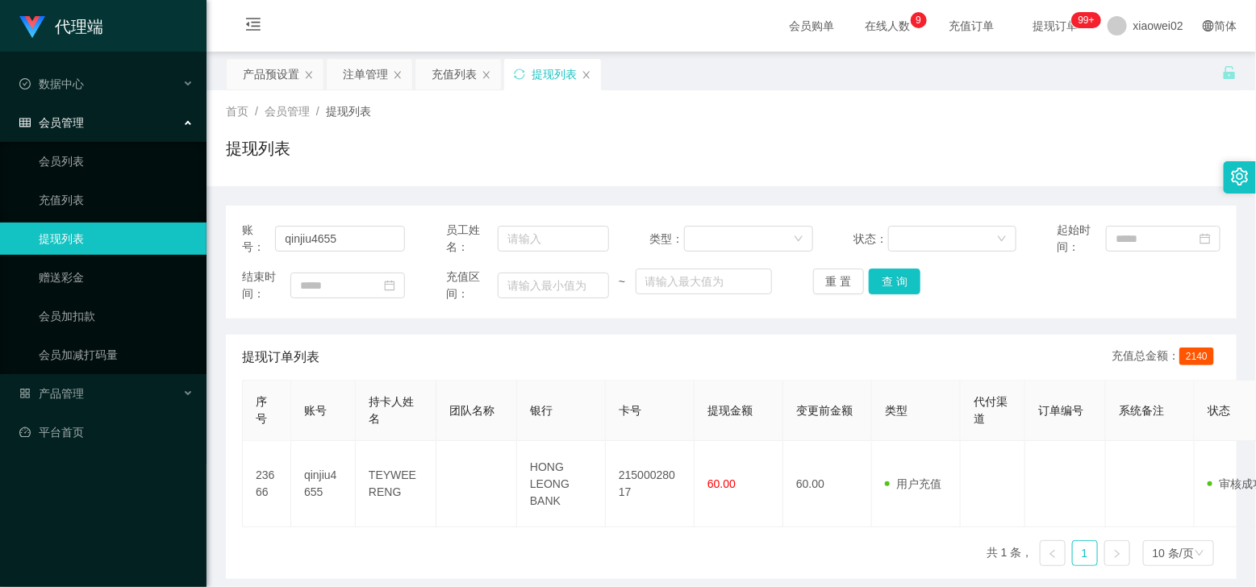
click at [384, 145] on div "提现列表" at bounding box center [731, 154] width 1011 height 37
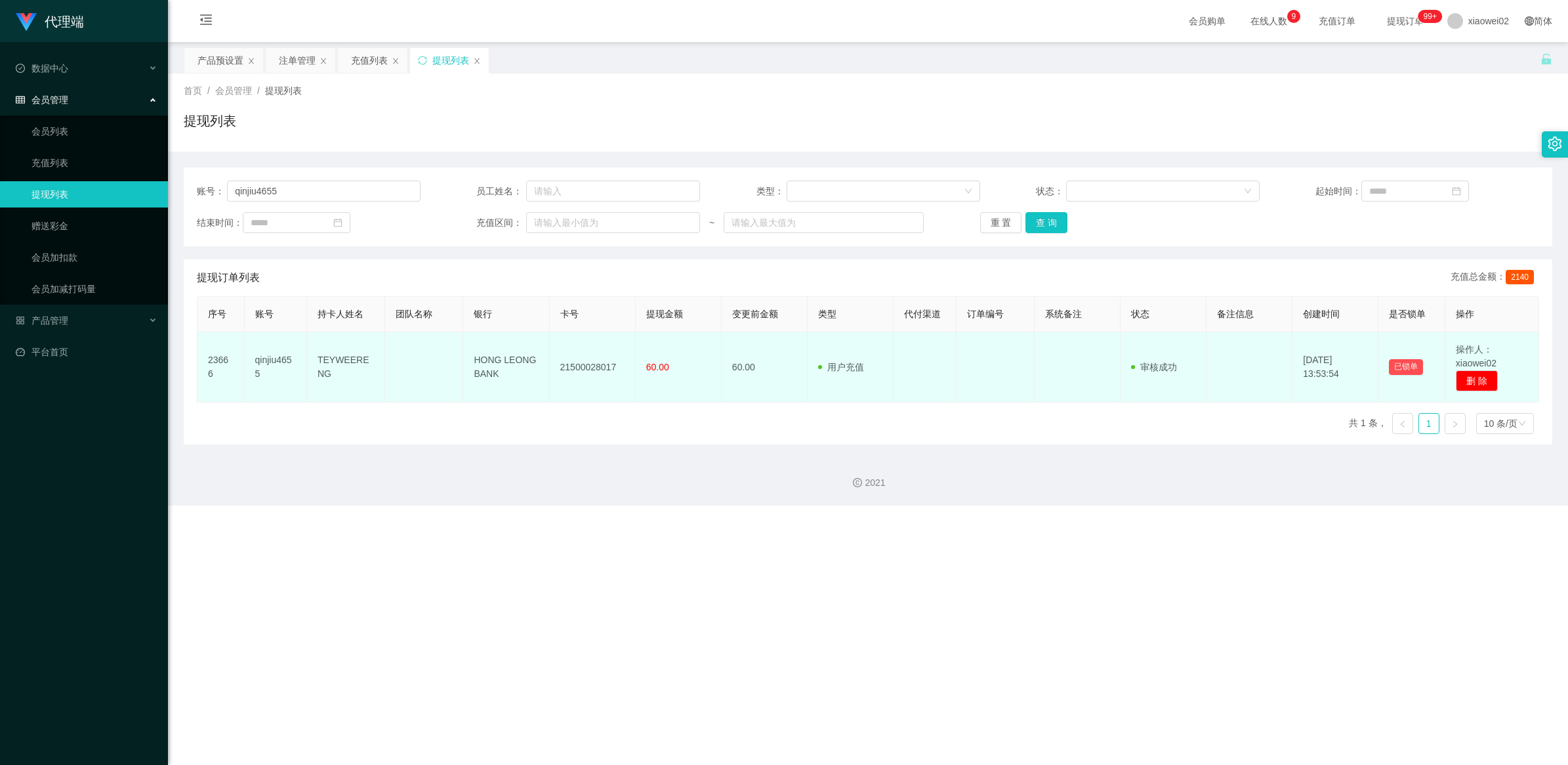
click at [585, 369] on td "21500028017" at bounding box center [593, 367] width 86 height 70
copy td "21500028017"
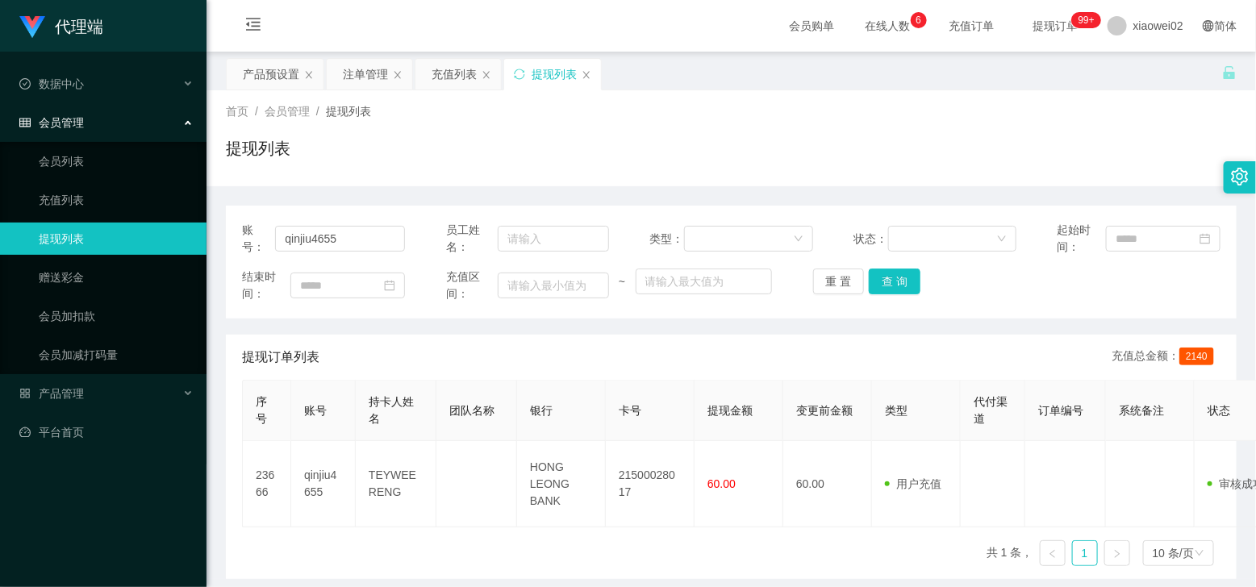
click at [569, 363] on div "提现订单列表 充值总金额： 2140" at bounding box center [731, 357] width 978 height 45
click at [441, 70] on div "充值列表" at bounding box center [453, 74] width 45 height 31
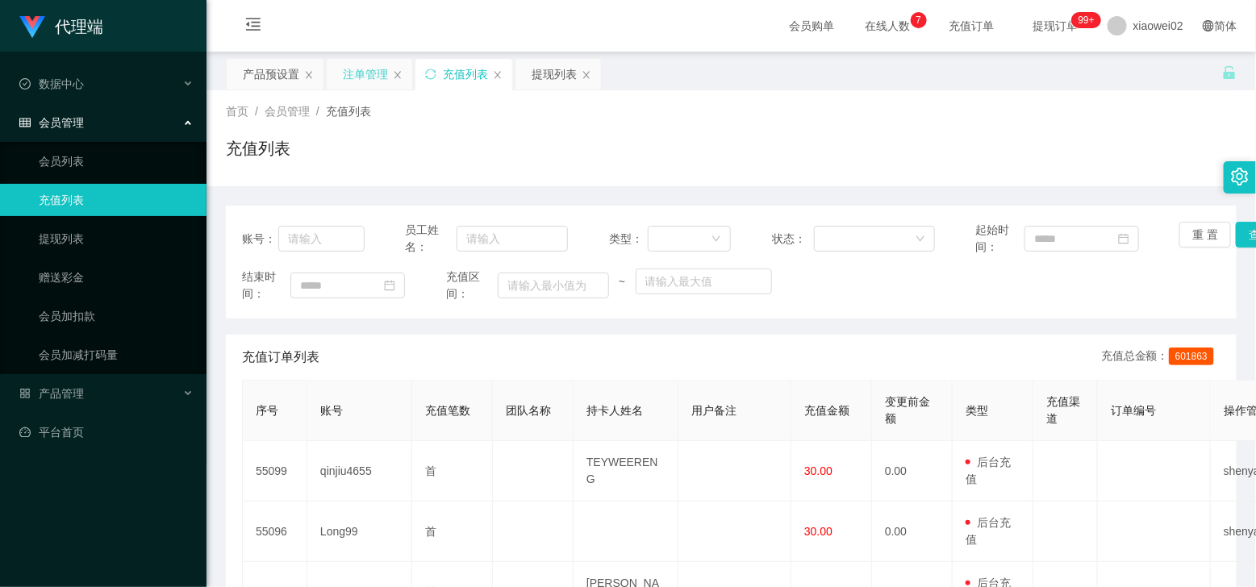
click at [371, 74] on div "注单管理" at bounding box center [365, 74] width 45 height 31
